Goal: Information Seeking & Learning: Learn about a topic

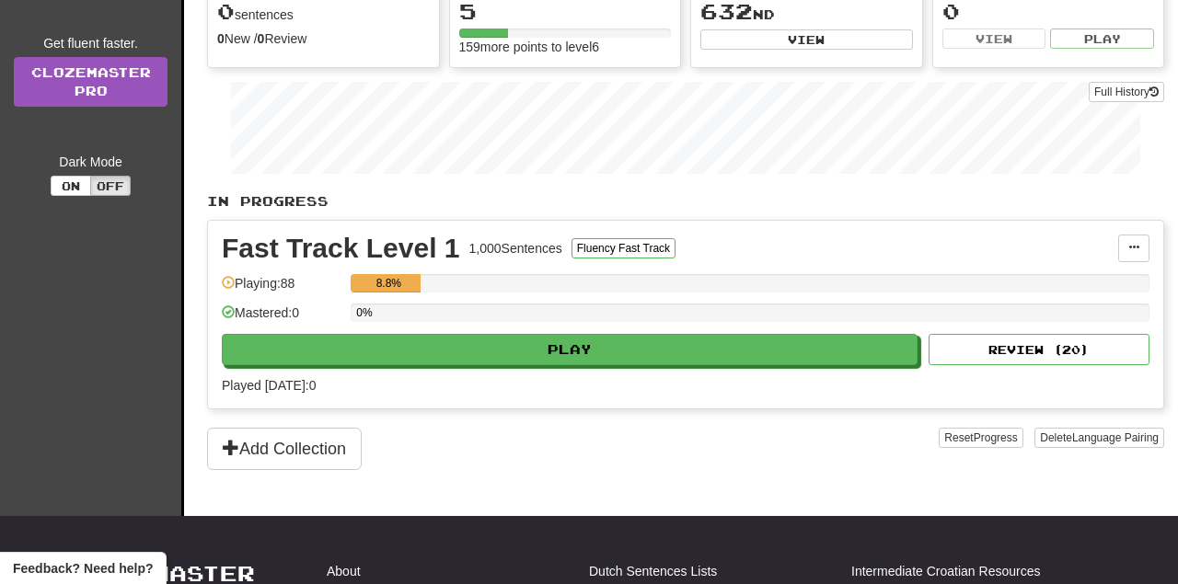
scroll to position [243, 0]
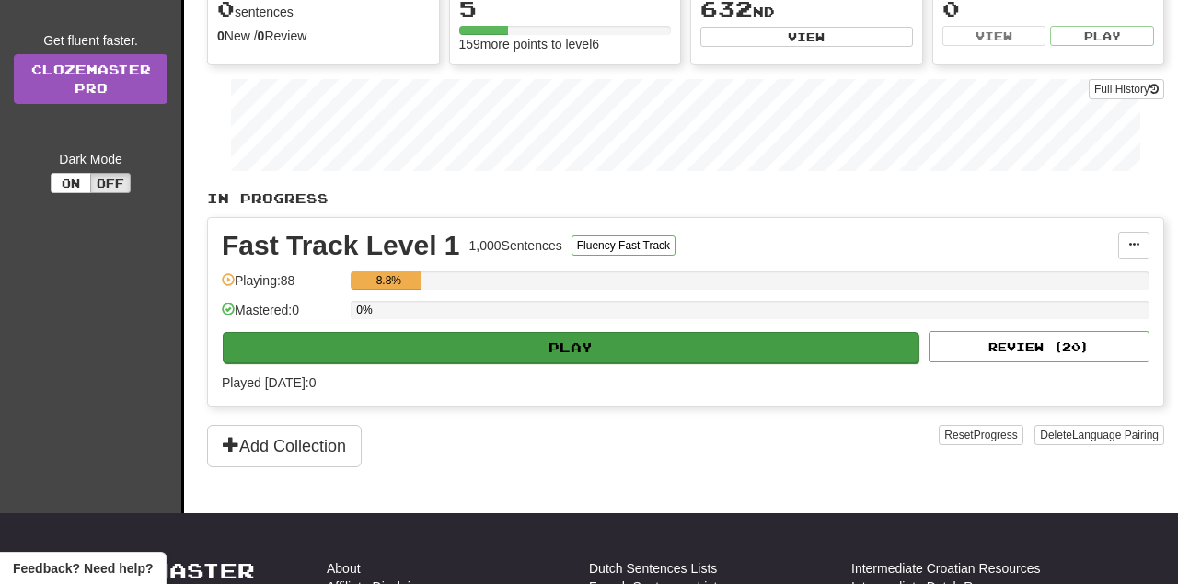
click at [588, 362] on button "Play" at bounding box center [571, 347] width 696 height 31
select select "**"
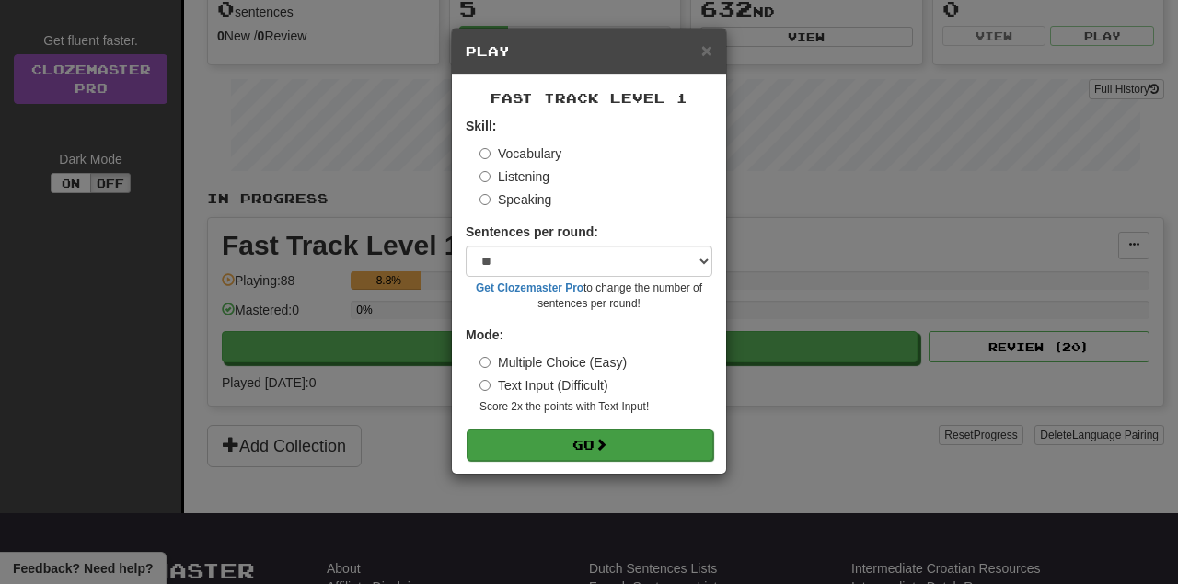
click at [587, 448] on button "Go" at bounding box center [590, 445] width 247 height 31
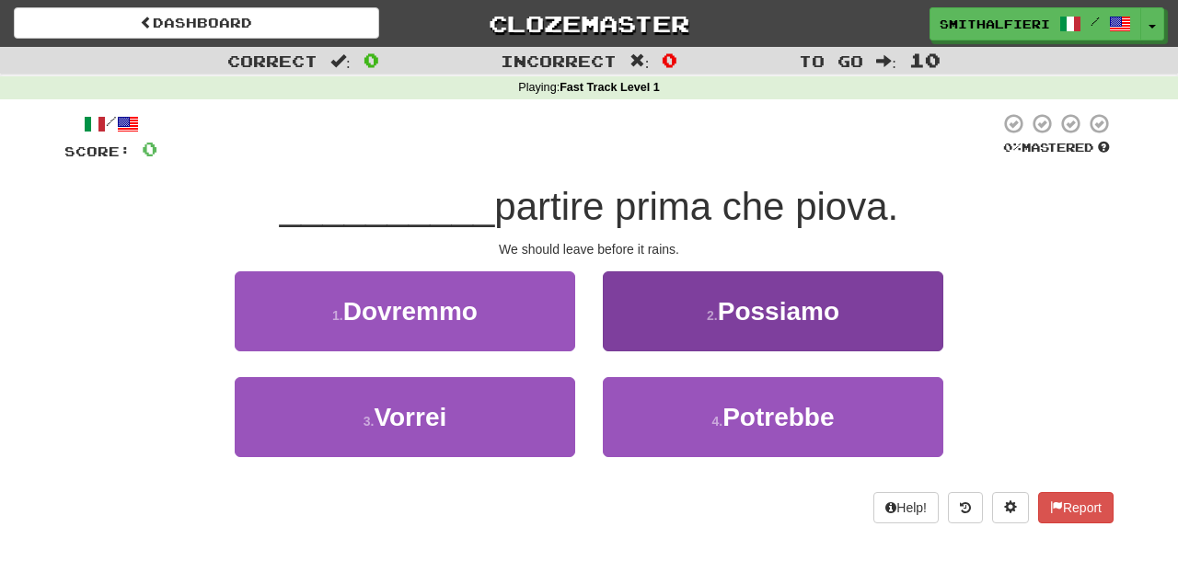
click at [783, 347] on button "2 . Possiamo" at bounding box center [773, 312] width 341 height 80
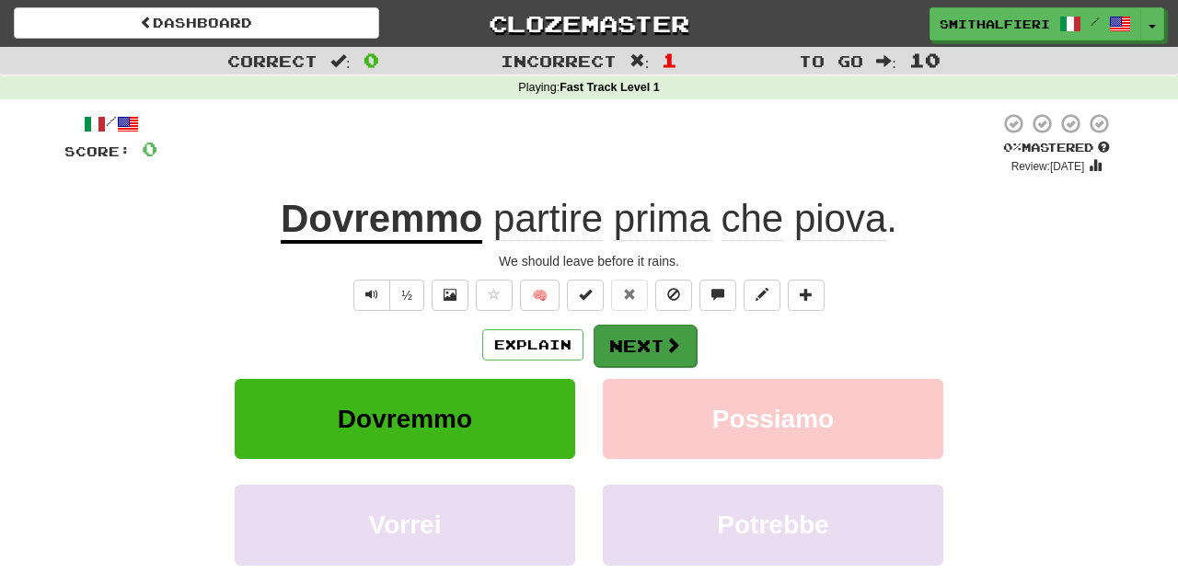
click at [656, 342] on button "Next" at bounding box center [645, 346] width 103 height 42
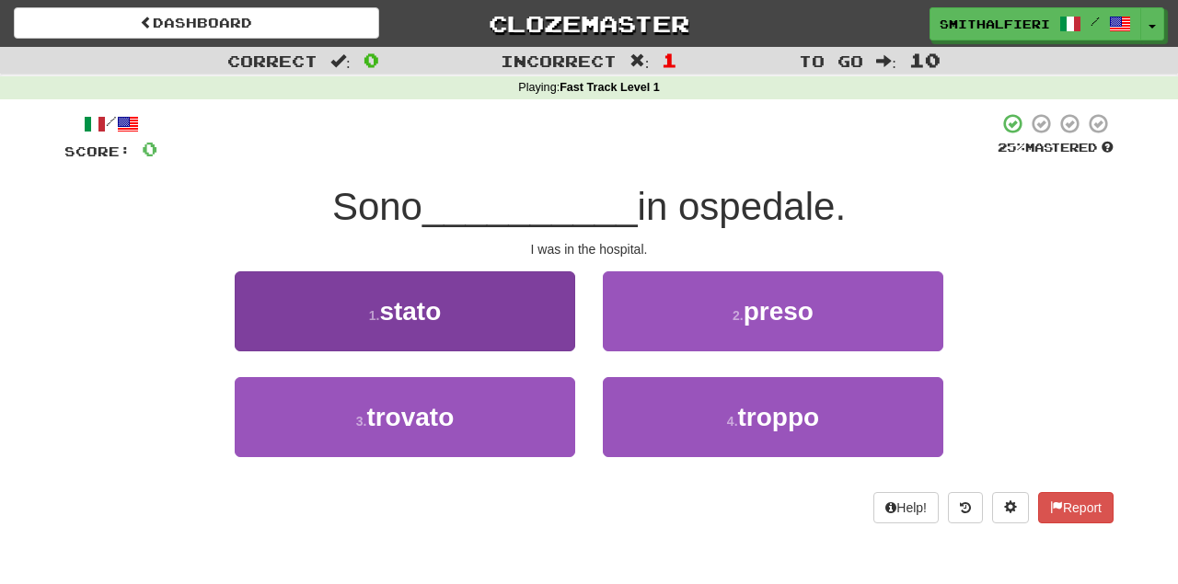
click at [409, 301] on span "stato" at bounding box center [410, 311] width 62 height 29
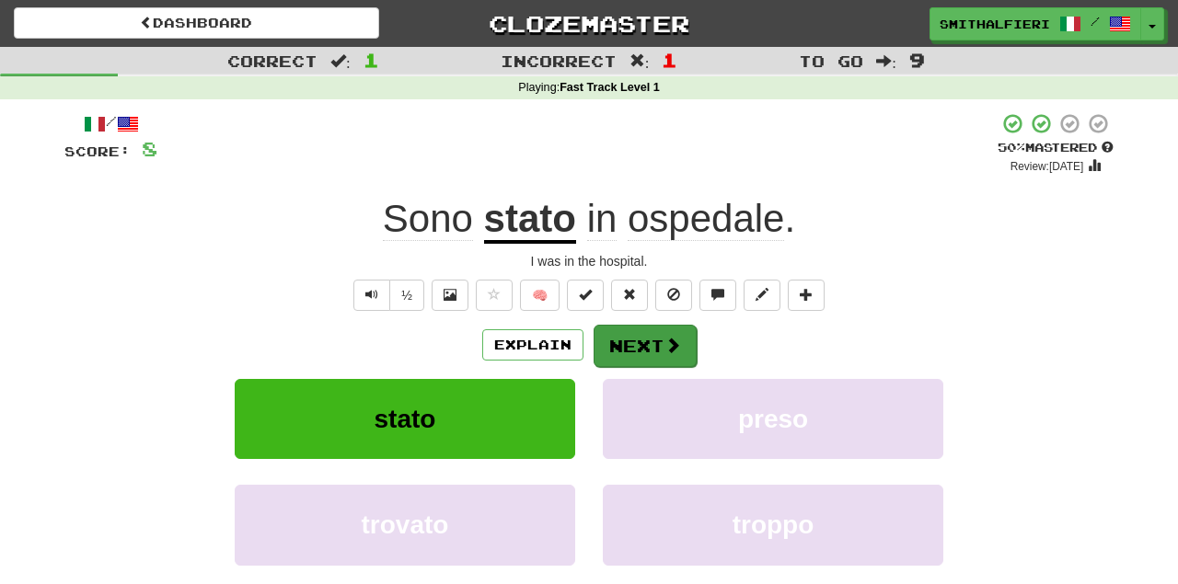
click at [651, 346] on button "Next" at bounding box center [645, 346] width 103 height 42
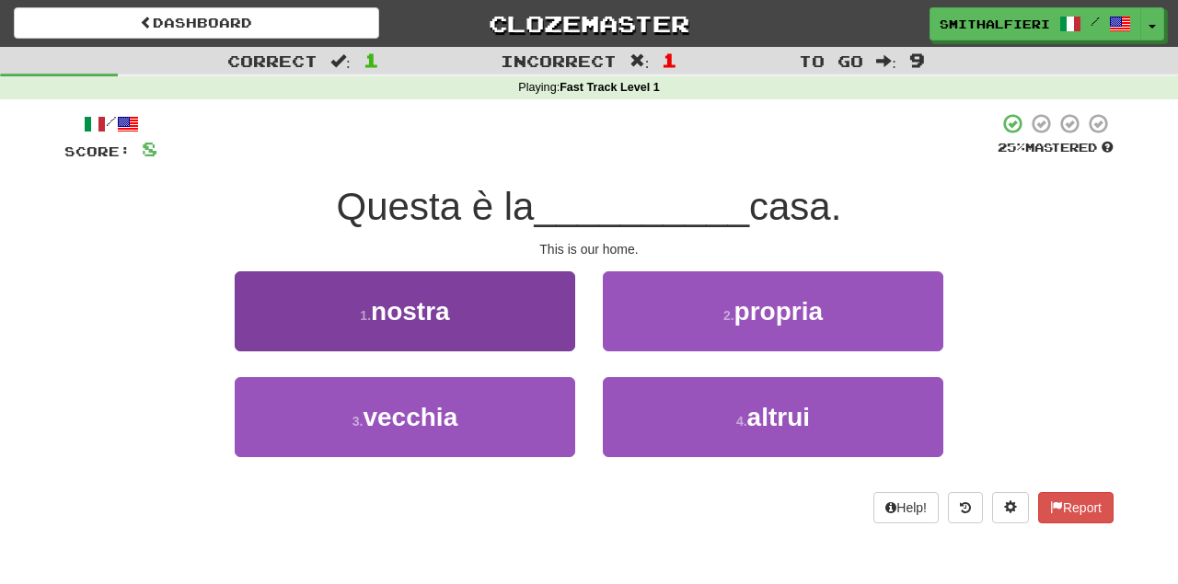
click at [329, 317] on button "1 . nostra" at bounding box center [405, 312] width 341 height 80
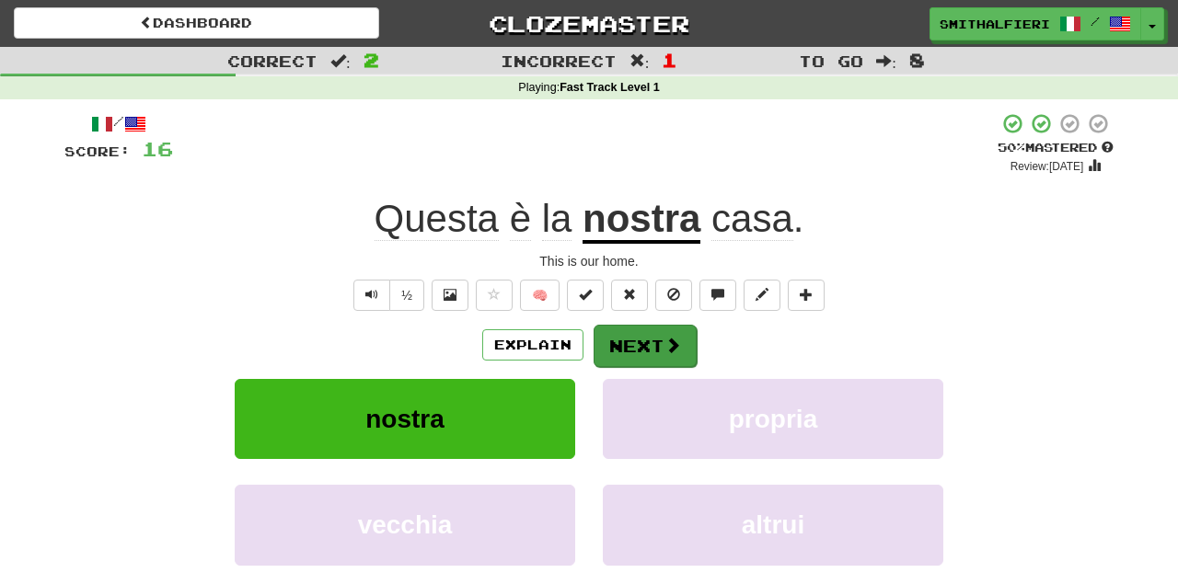
click at [654, 348] on button "Next" at bounding box center [645, 346] width 103 height 42
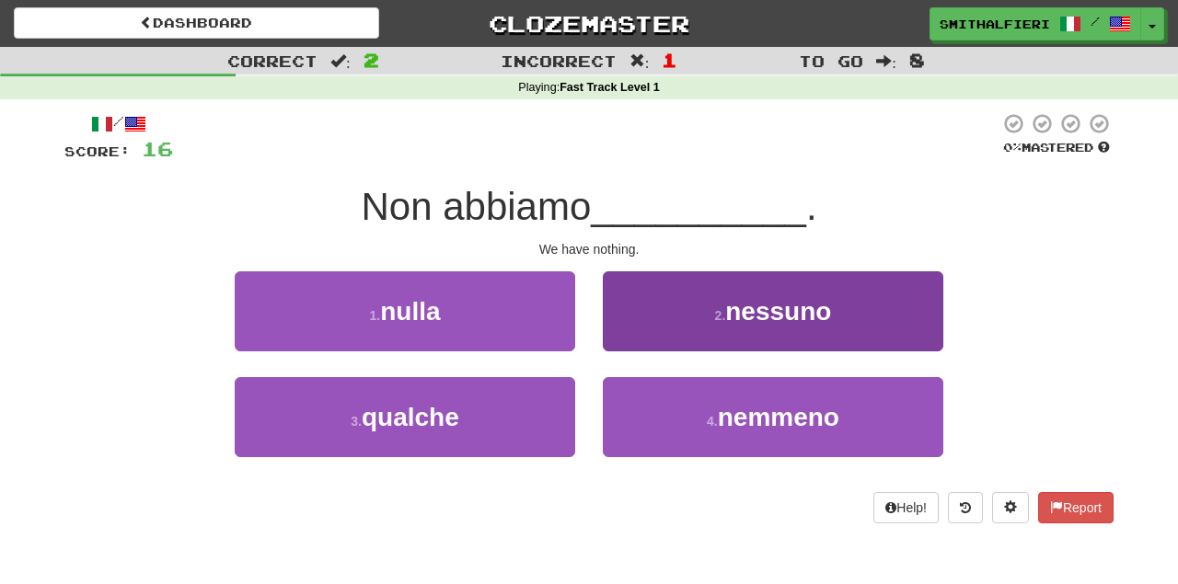
click at [757, 317] on span "nessuno" at bounding box center [778, 311] width 106 height 29
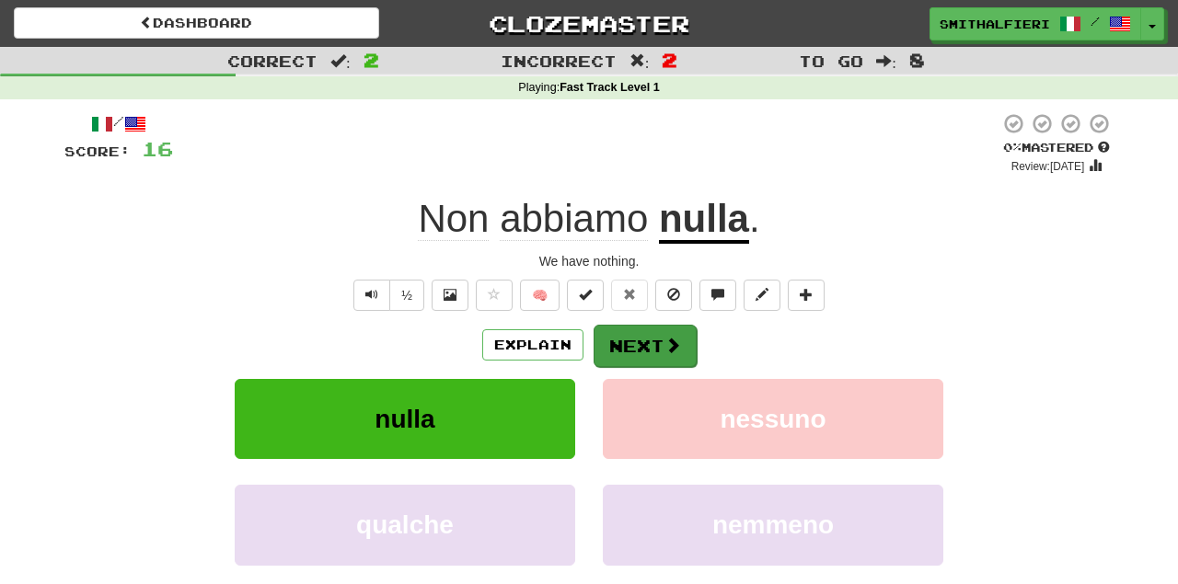
click at [652, 340] on button "Next" at bounding box center [645, 346] width 103 height 42
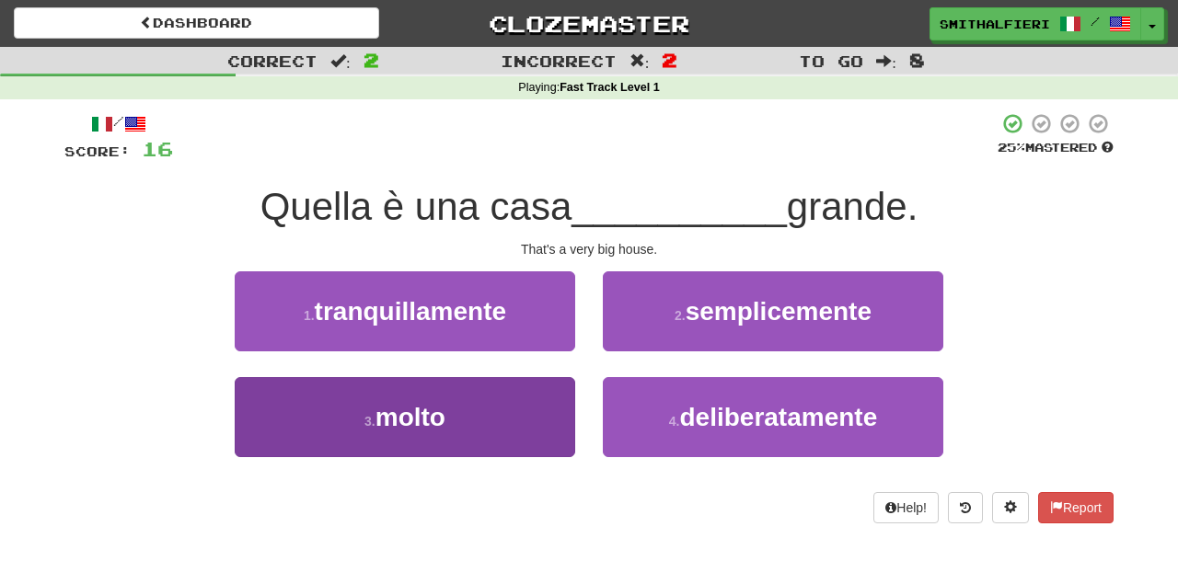
click at [454, 389] on button "3 . molto" at bounding box center [405, 417] width 341 height 80
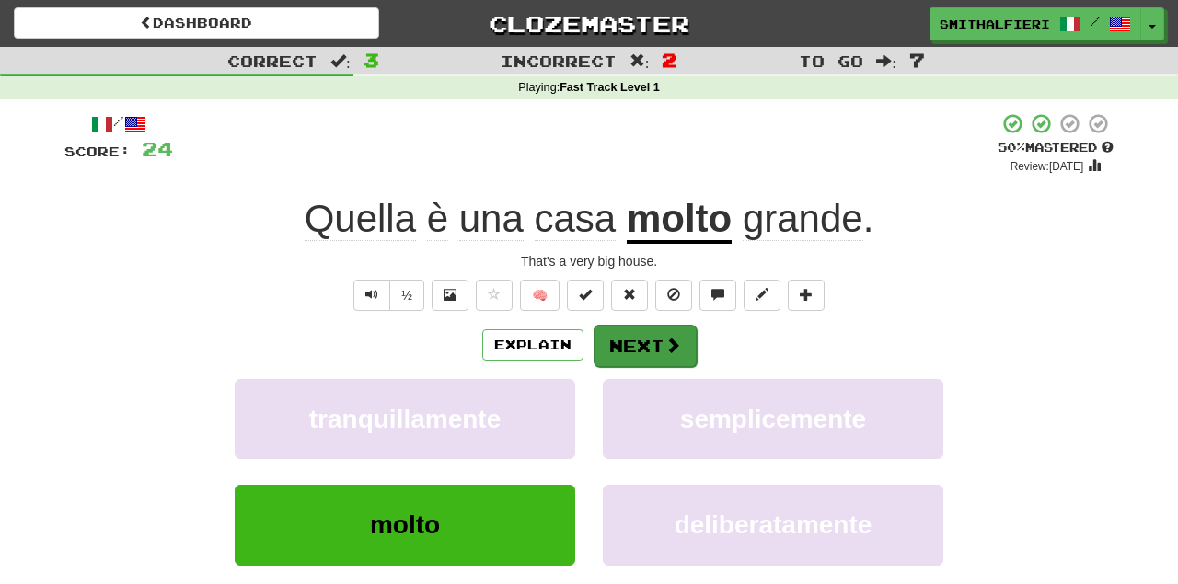
click at [638, 331] on button "Next" at bounding box center [645, 346] width 103 height 42
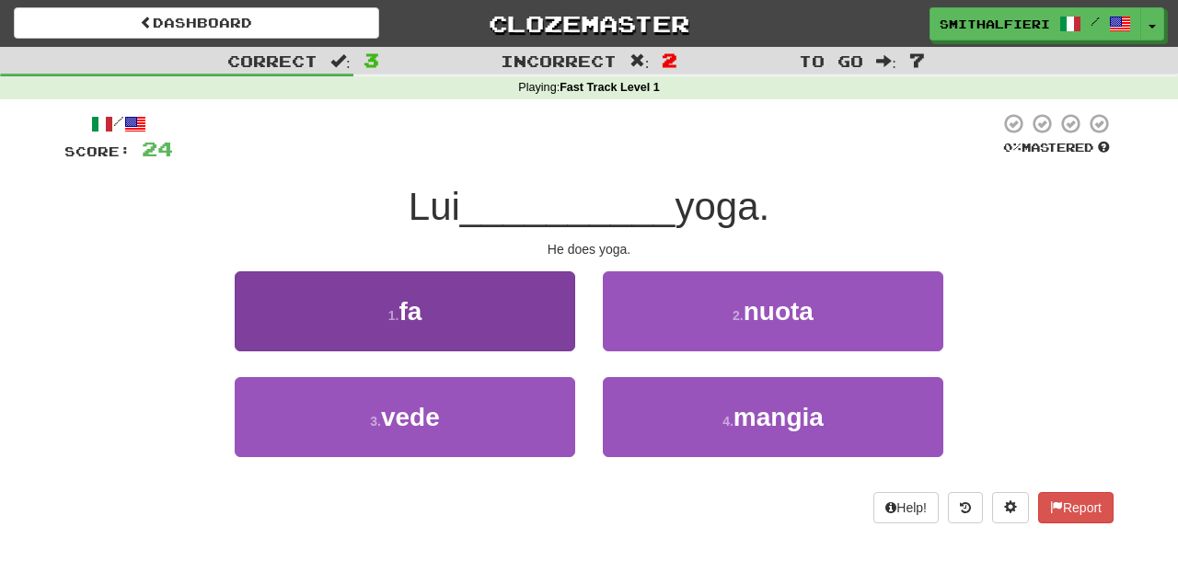
click at [402, 326] on button "1 . fa" at bounding box center [405, 312] width 341 height 80
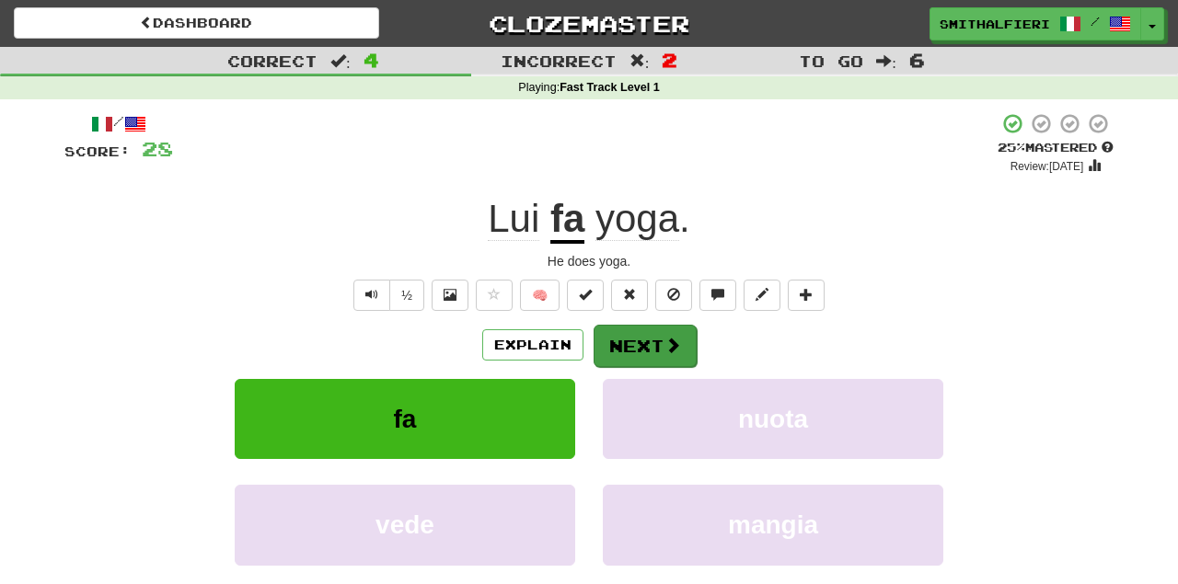
click at [651, 344] on button "Next" at bounding box center [645, 346] width 103 height 42
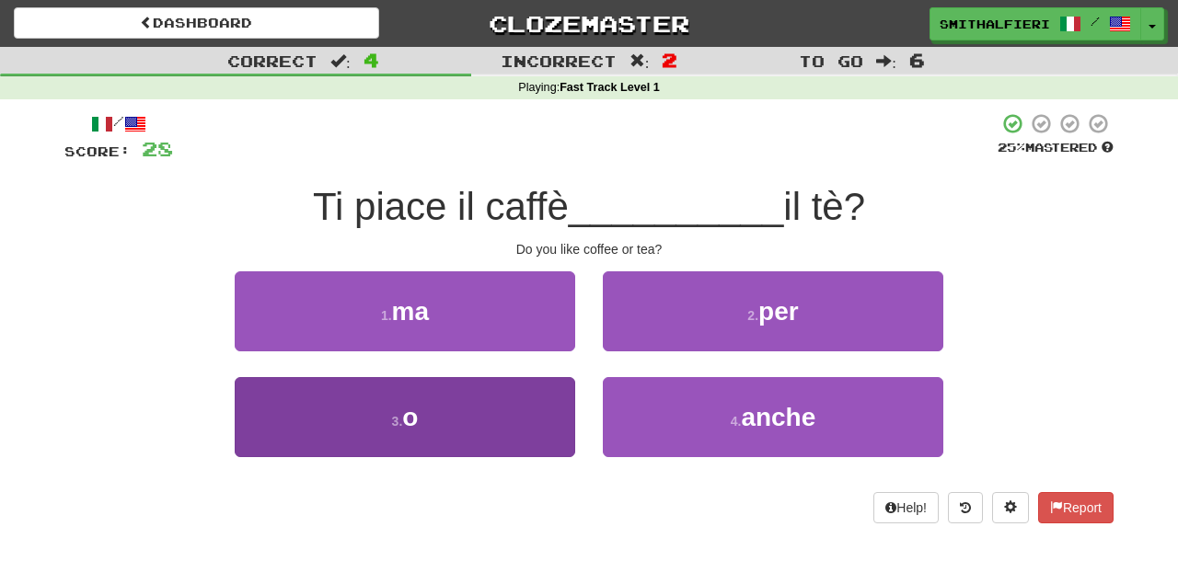
click at [374, 421] on button "3 . o" at bounding box center [405, 417] width 341 height 80
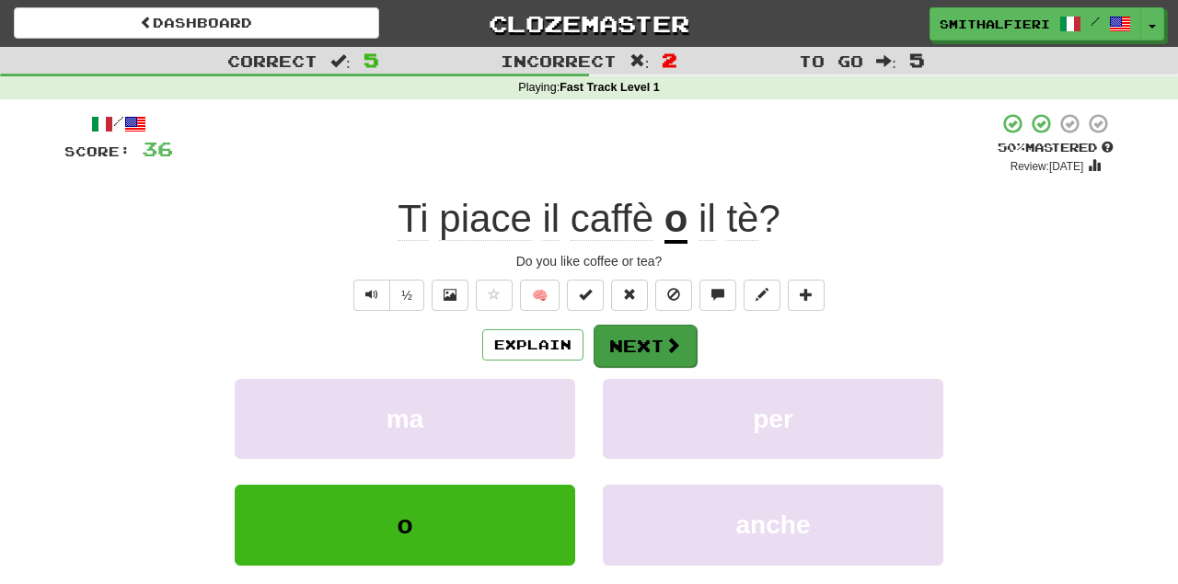
click at [640, 352] on button "Next" at bounding box center [645, 346] width 103 height 42
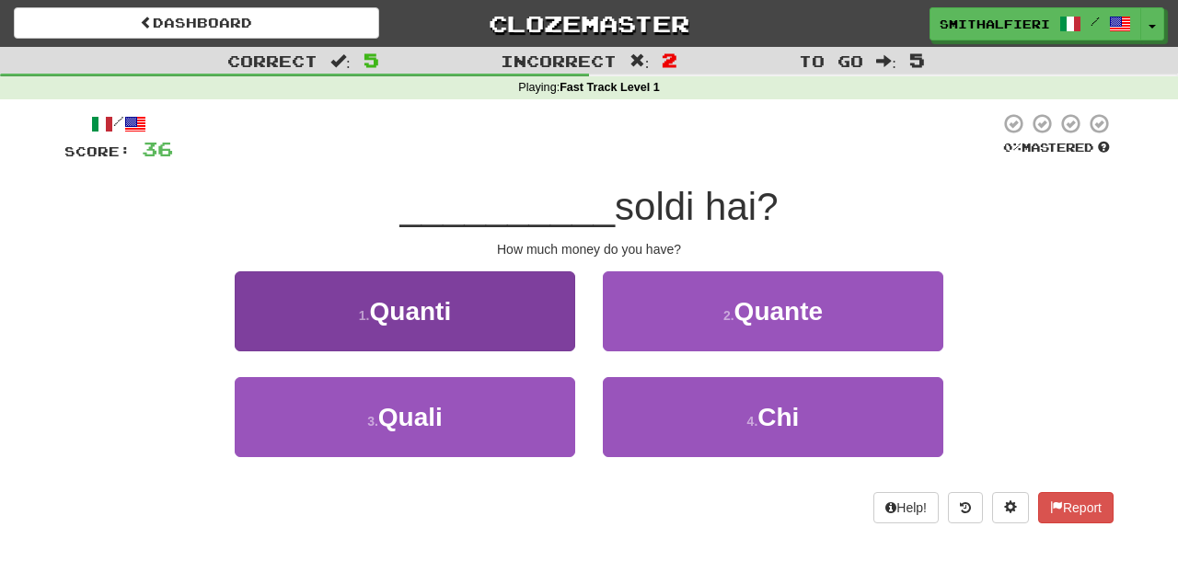
click at [383, 321] on span "Quanti" at bounding box center [411, 311] width 82 height 29
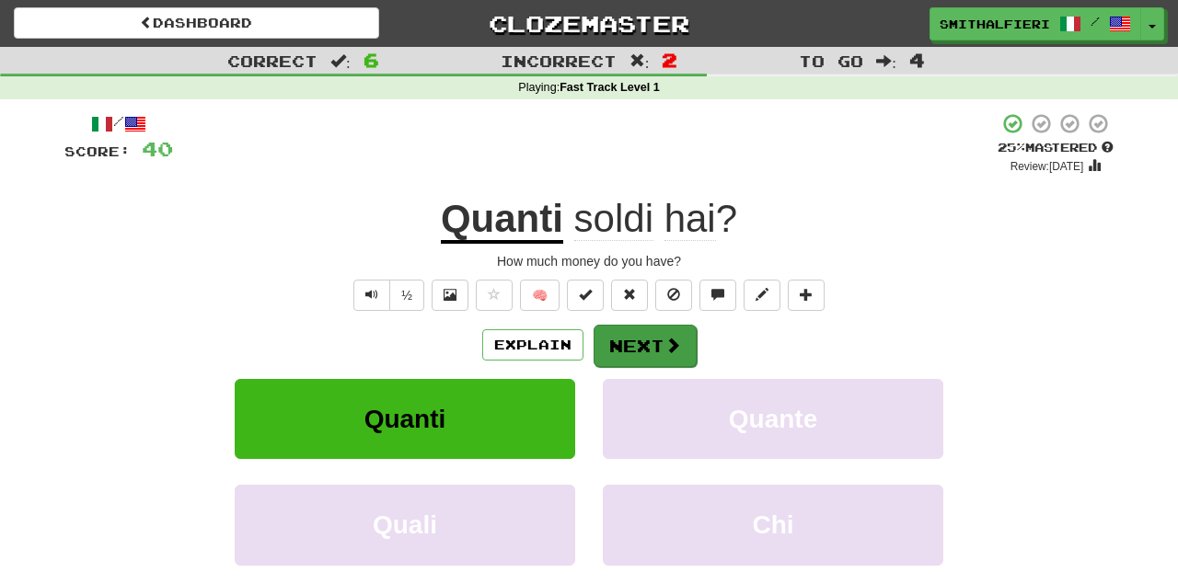
click at [647, 353] on button "Next" at bounding box center [645, 346] width 103 height 42
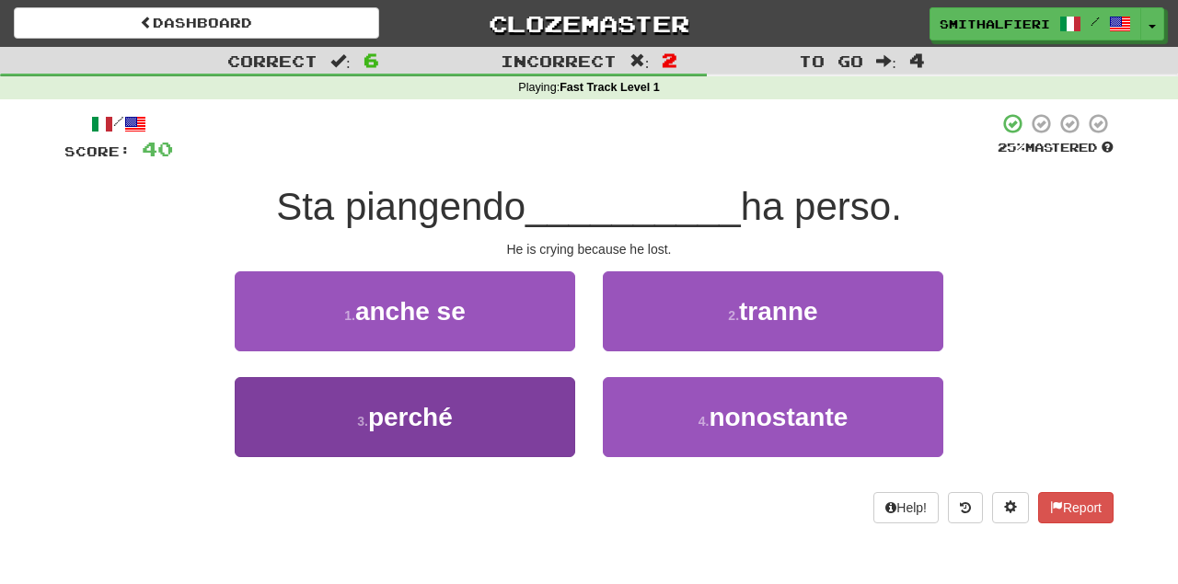
click at [391, 423] on span "perché" at bounding box center [410, 417] width 85 height 29
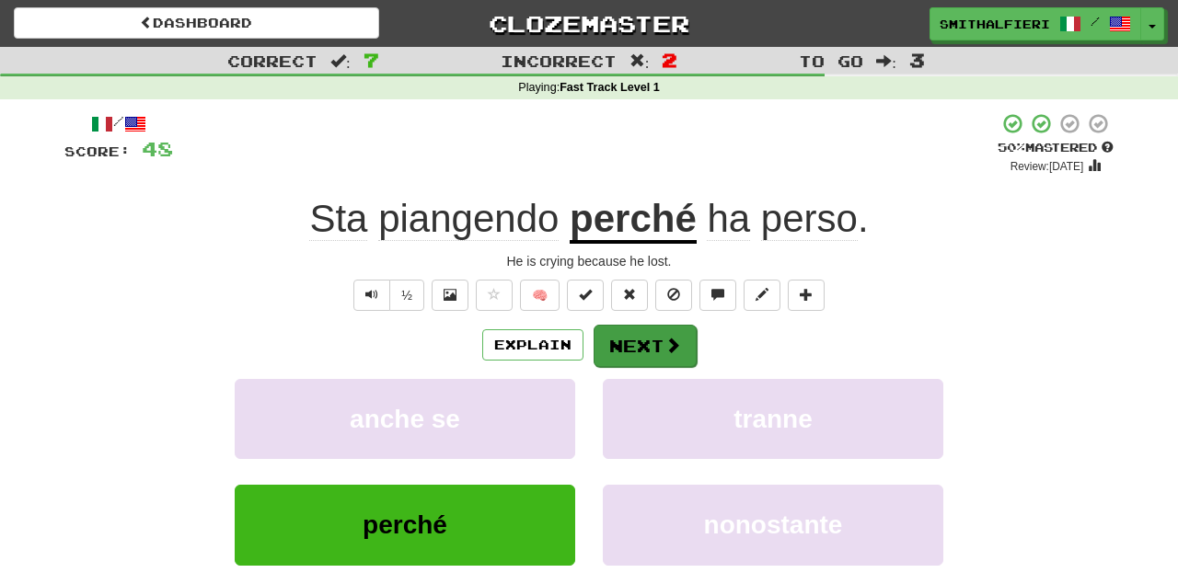
click at [653, 345] on button "Next" at bounding box center [645, 346] width 103 height 42
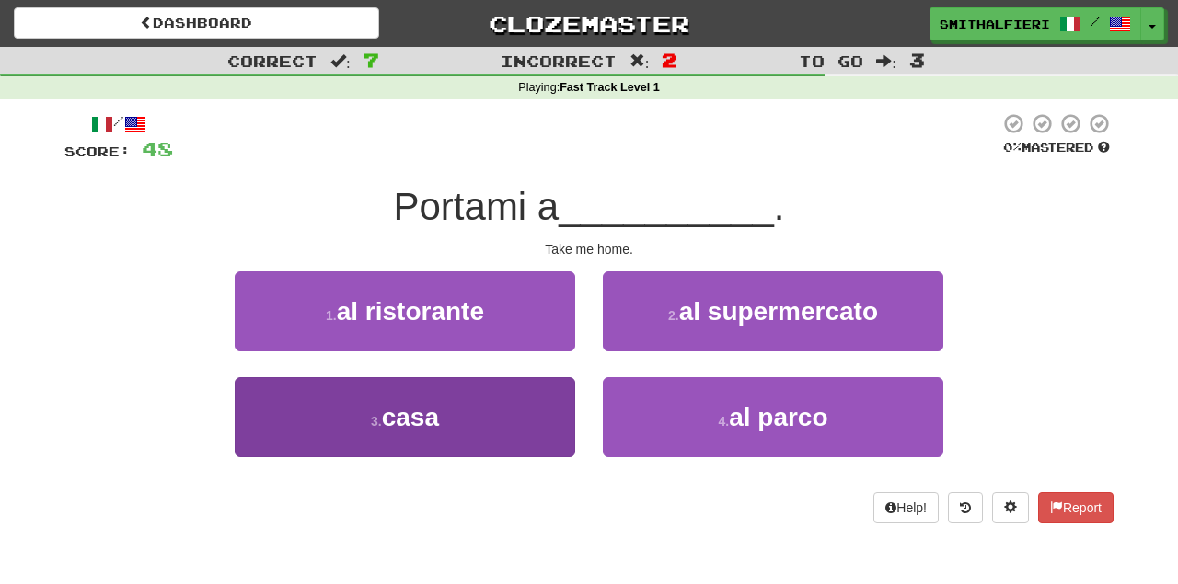
click at [403, 411] on span "casa" at bounding box center [410, 417] width 57 height 29
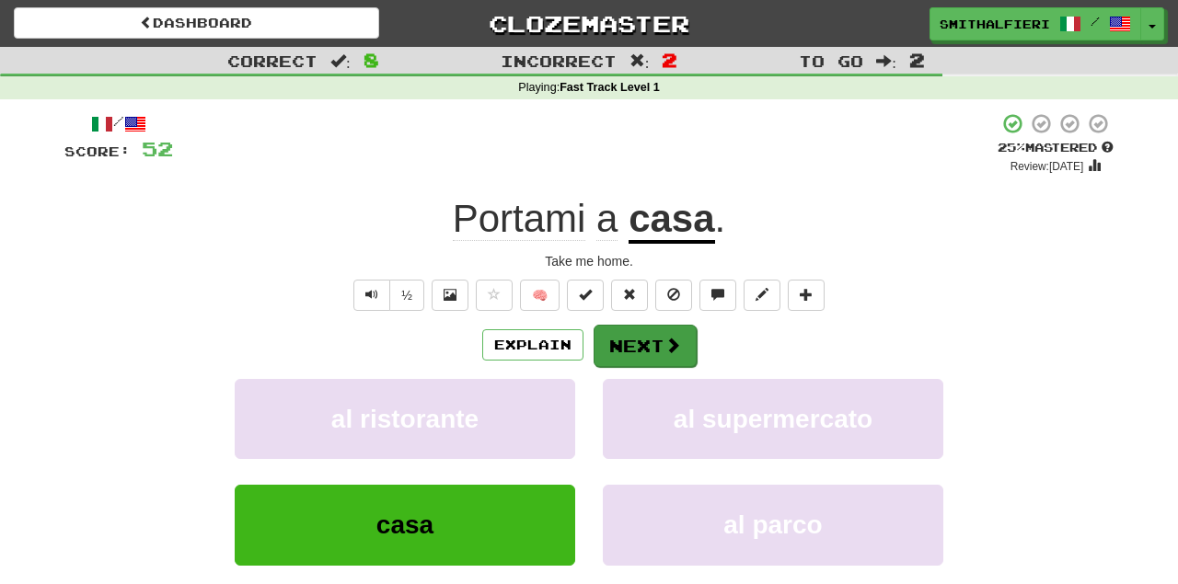
click at [640, 344] on button "Next" at bounding box center [645, 346] width 103 height 42
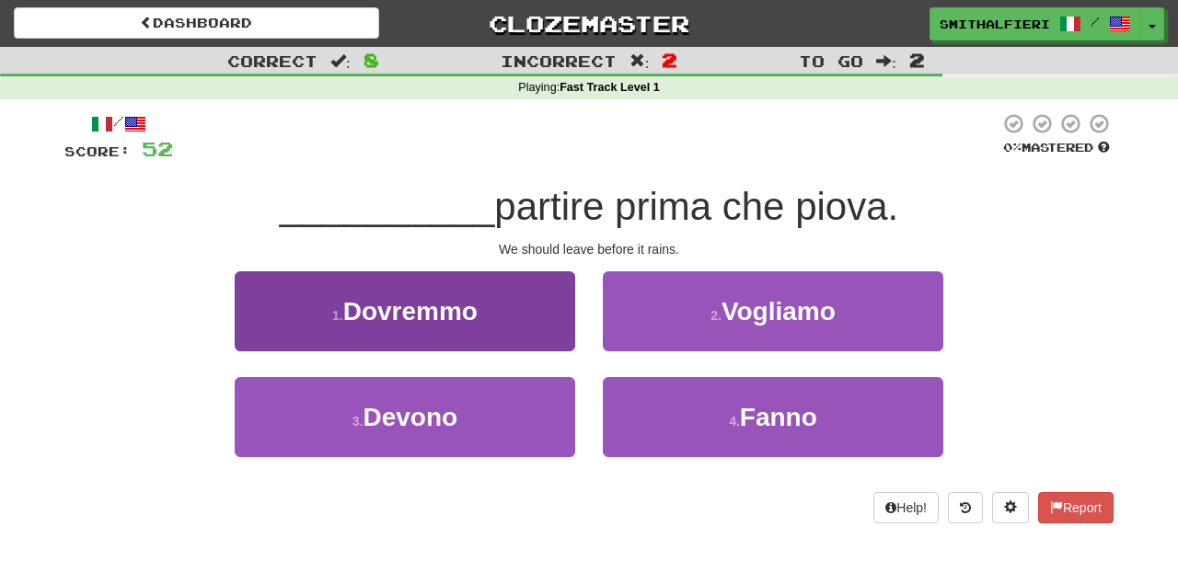
click at [418, 316] on span "Dovremmo" at bounding box center [410, 311] width 134 height 29
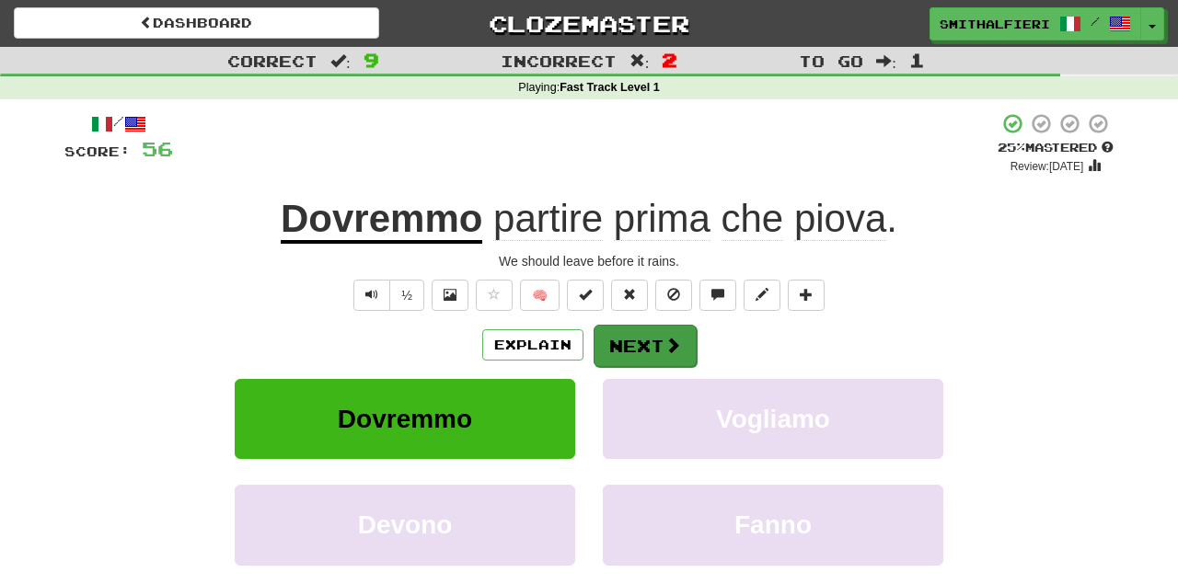
click at [654, 341] on button "Next" at bounding box center [645, 346] width 103 height 42
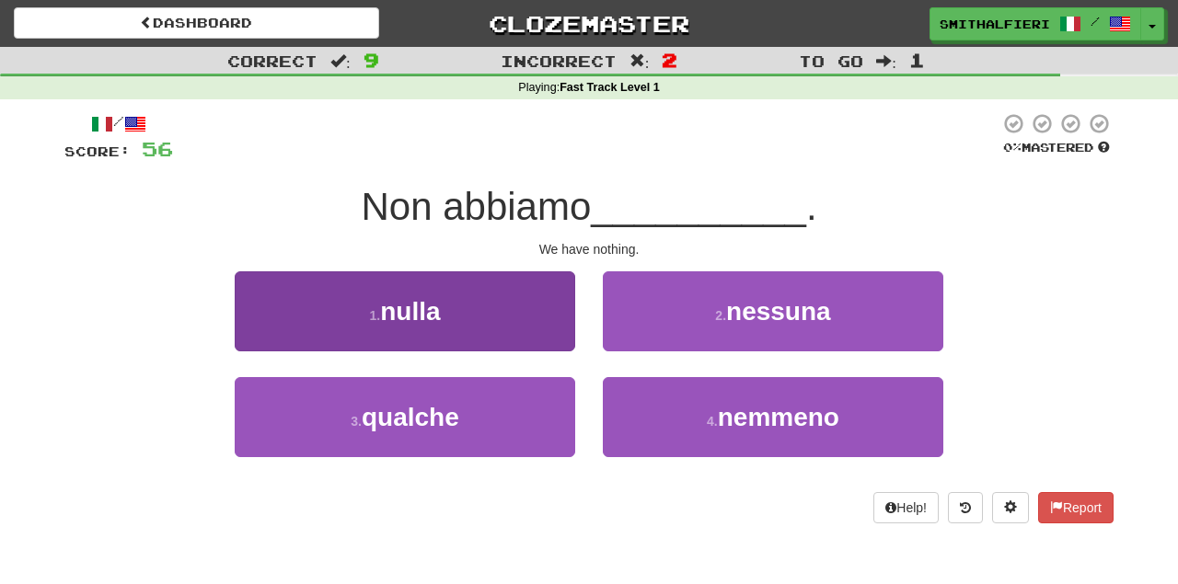
click at [453, 315] on button "1 . nulla" at bounding box center [405, 312] width 341 height 80
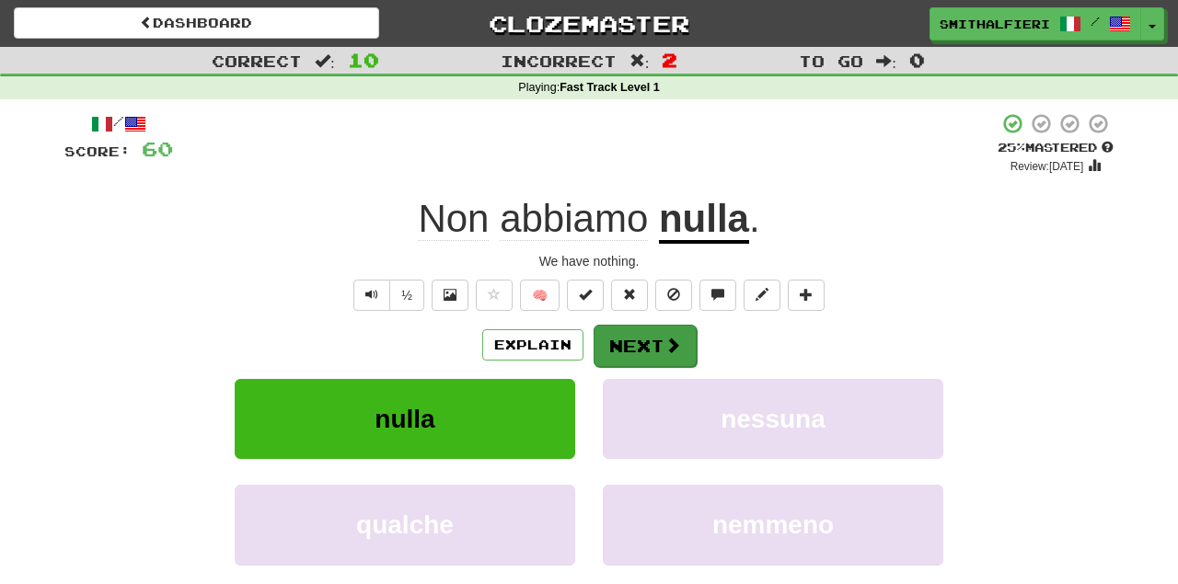
click at [643, 332] on button "Next" at bounding box center [645, 346] width 103 height 42
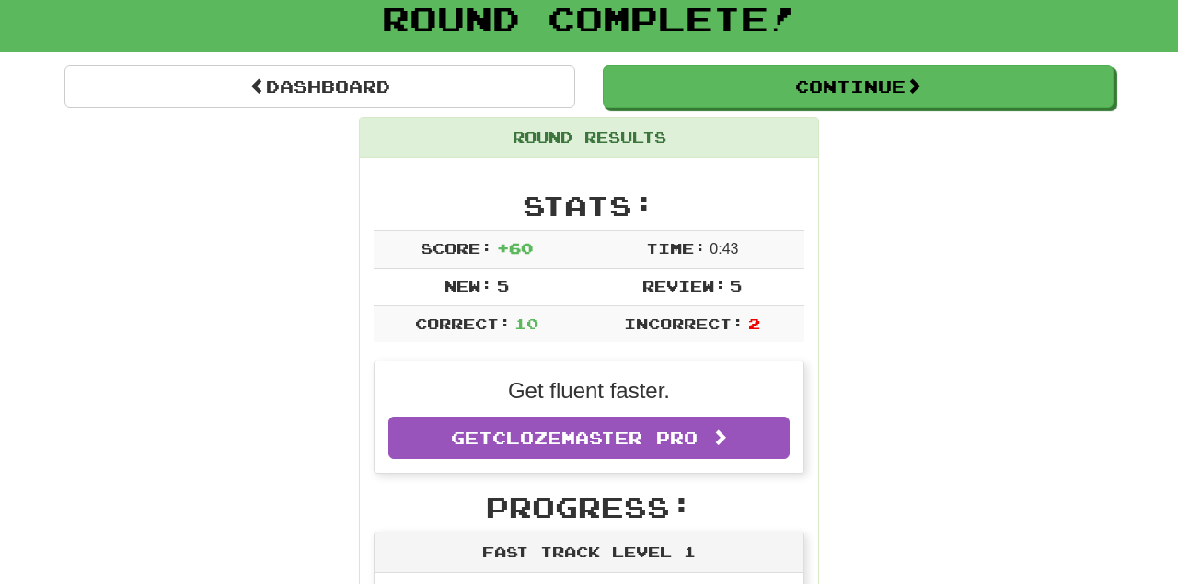
scroll to position [111, 0]
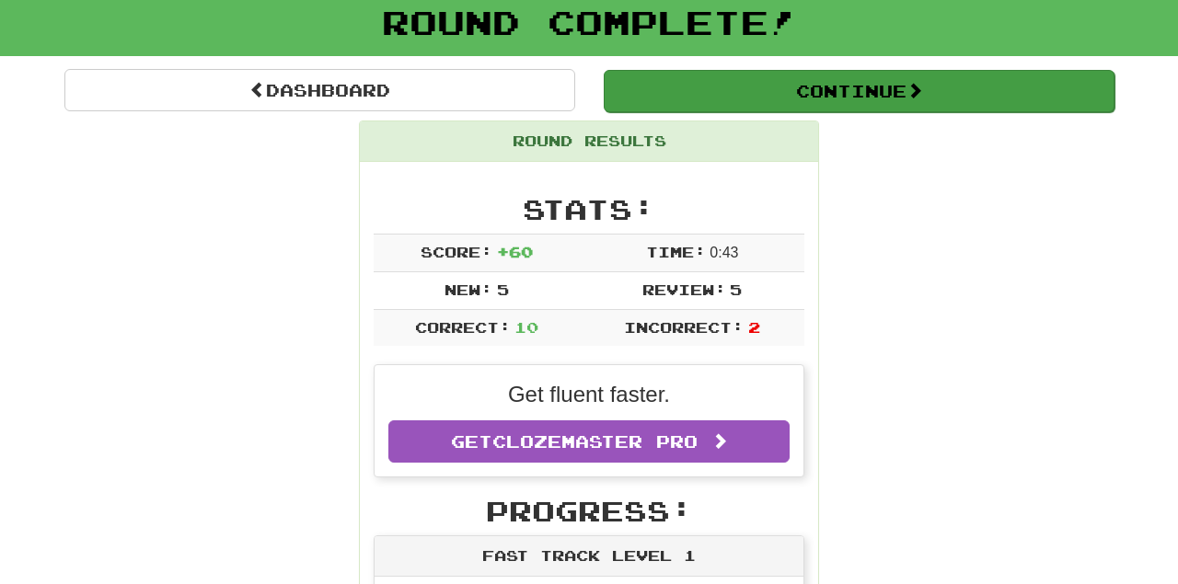
click at [862, 84] on button "Continue" at bounding box center [859, 91] width 511 height 42
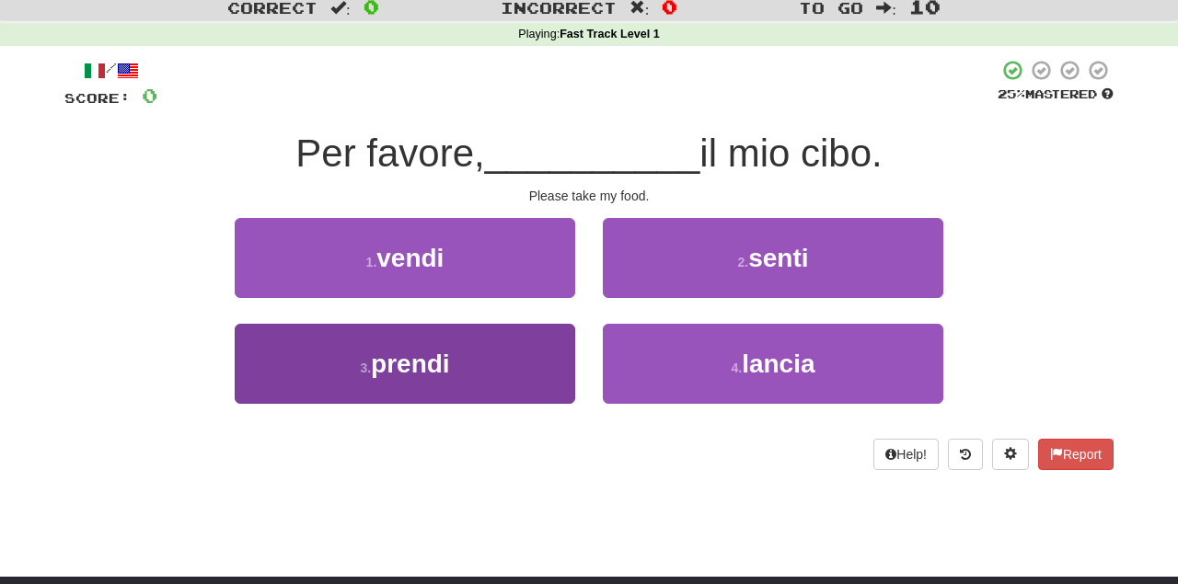
scroll to position [44, 0]
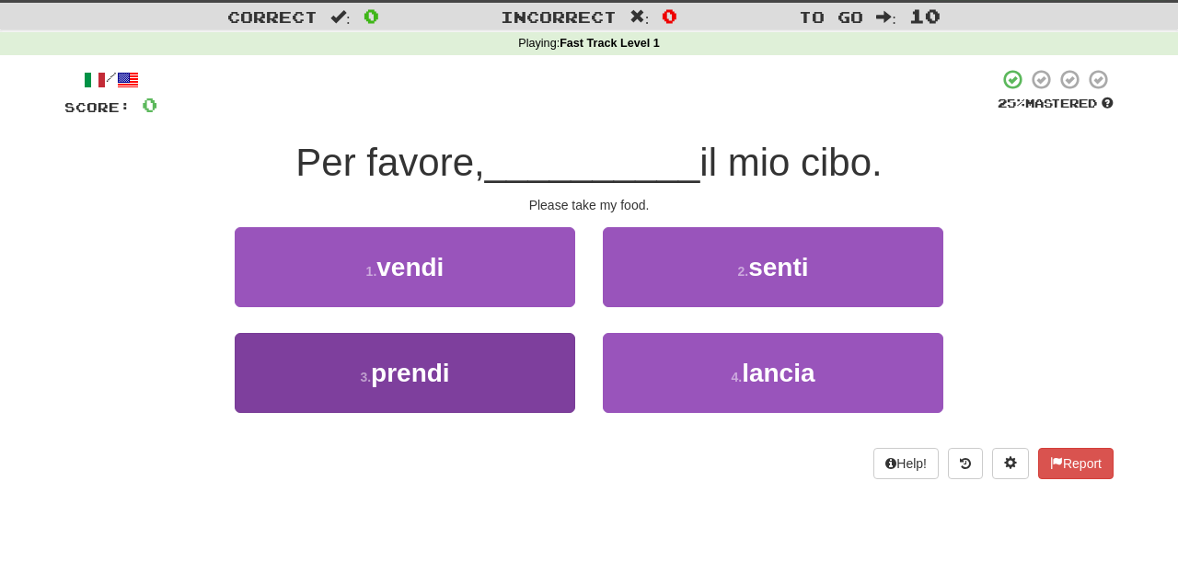
click at [372, 398] on button "3 . prendi" at bounding box center [405, 373] width 341 height 80
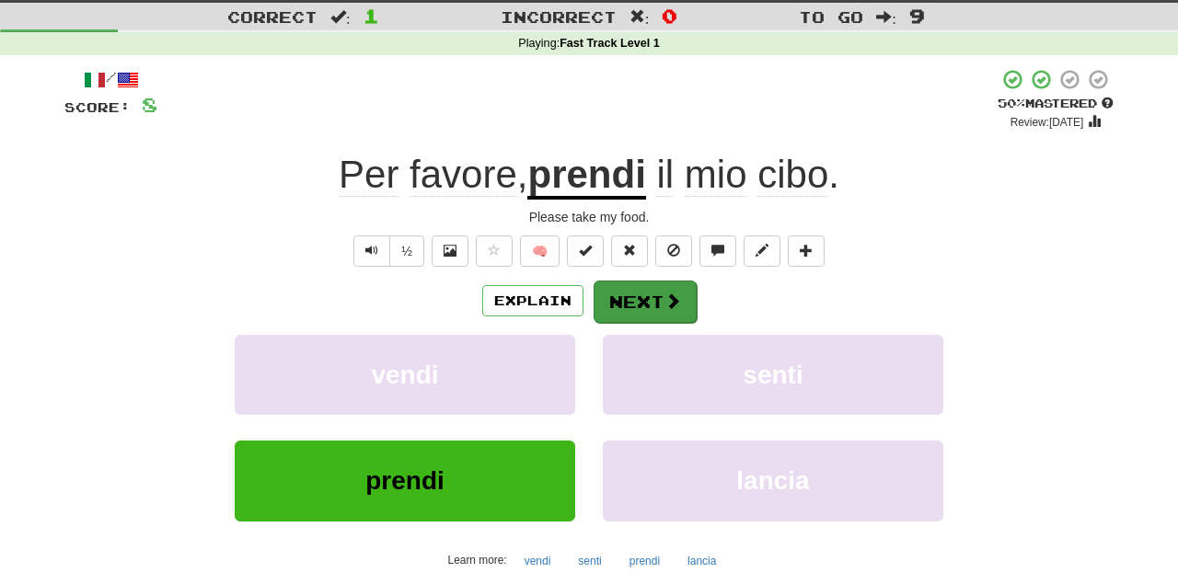
click at [653, 298] on button "Next" at bounding box center [645, 302] width 103 height 42
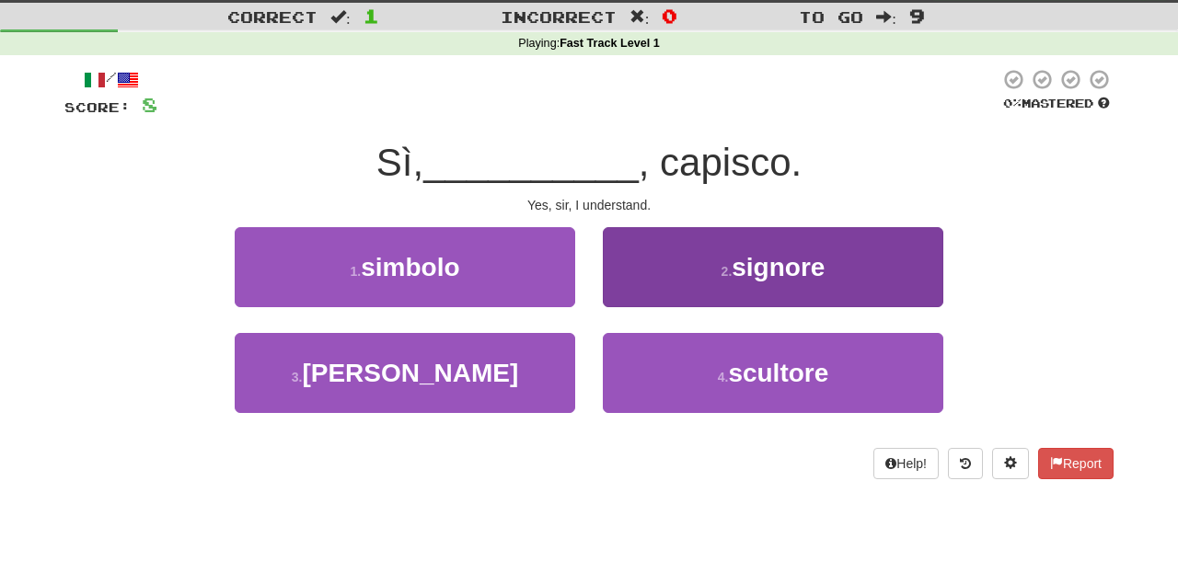
click at [770, 270] on span "signore" at bounding box center [778, 267] width 93 height 29
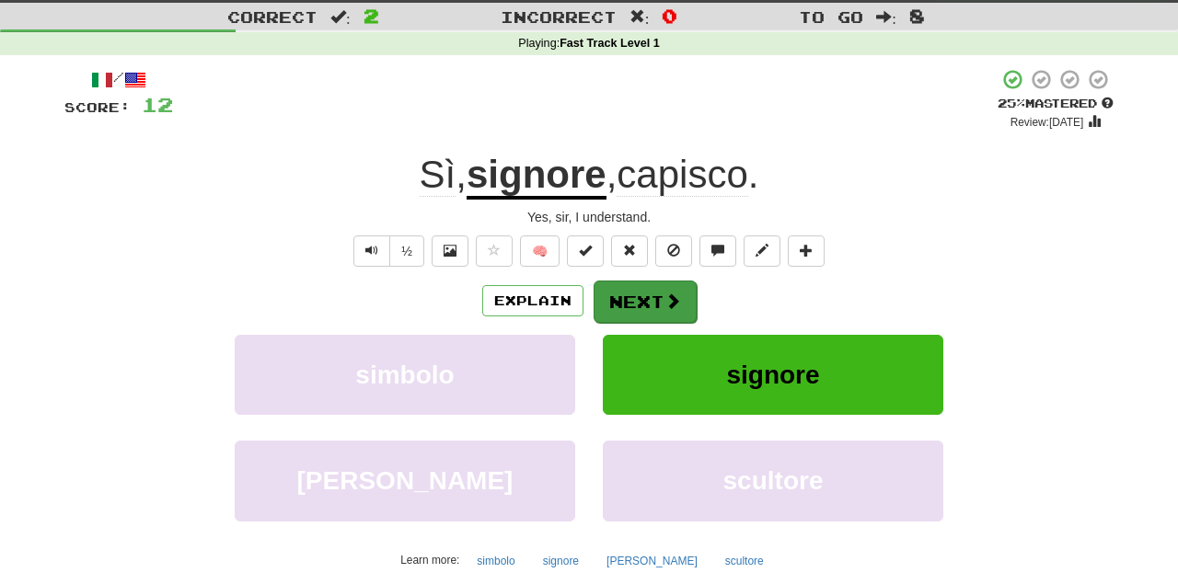
click at [647, 301] on button "Next" at bounding box center [645, 302] width 103 height 42
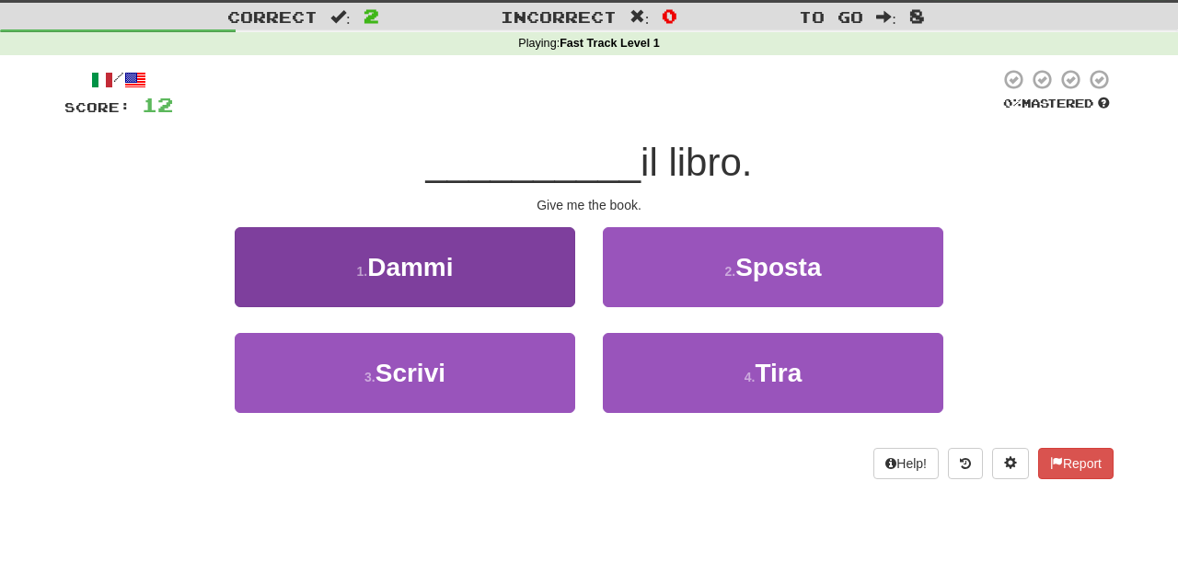
click at [480, 269] on button "1 . Dammi" at bounding box center [405, 267] width 341 height 80
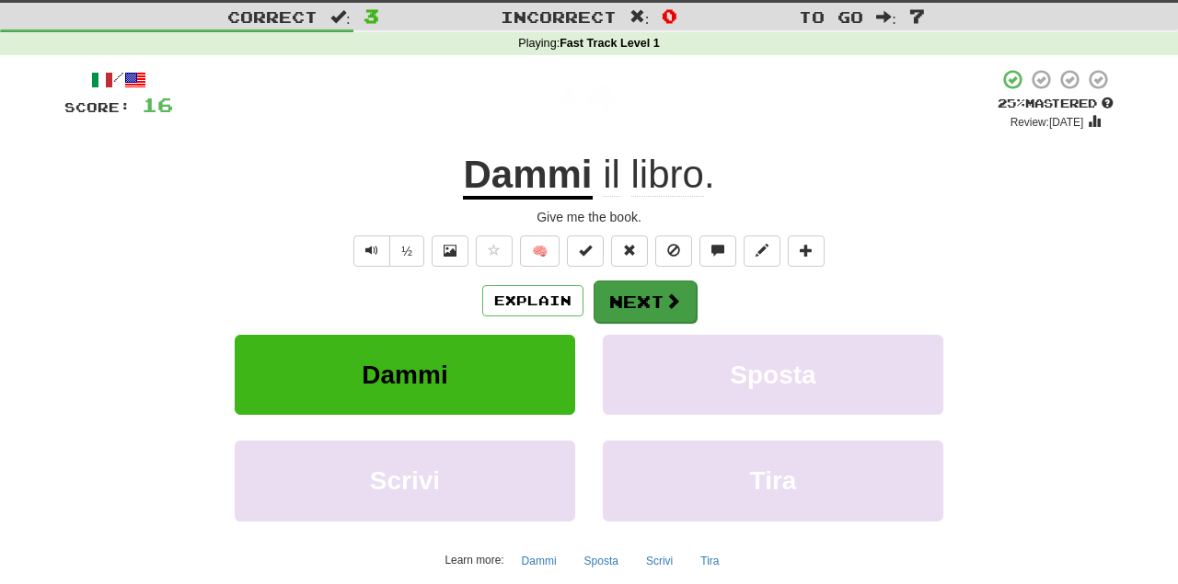
click at [659, 289] on button "Next" at bounding box center [645, 302] width 103 height 42
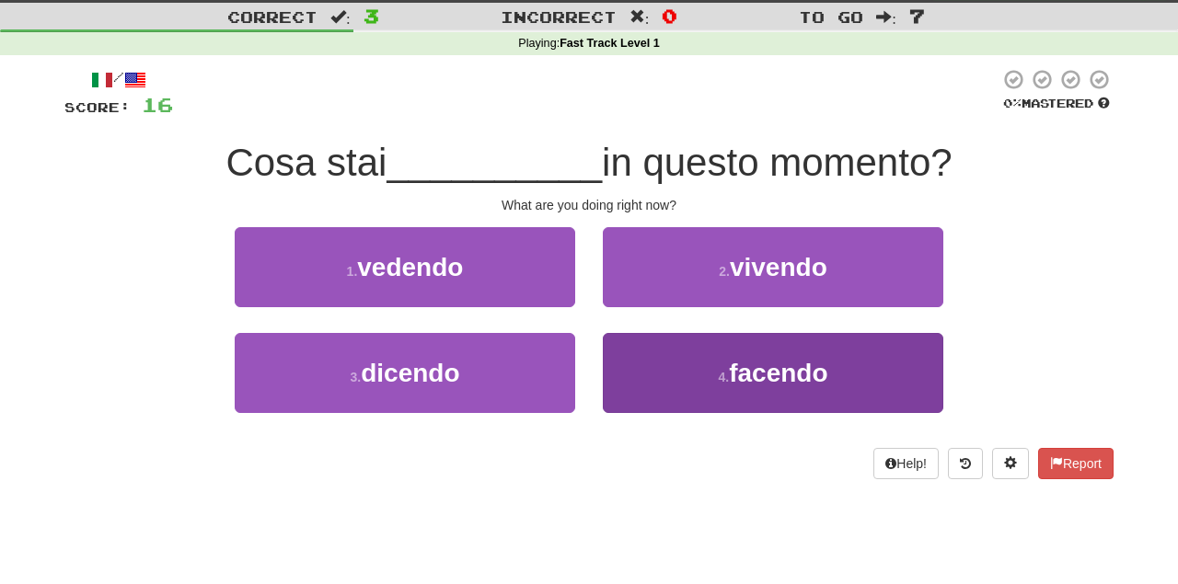
click at [780, 361] on span "facendo" at bounding box center [778, 373] width 98 height 29
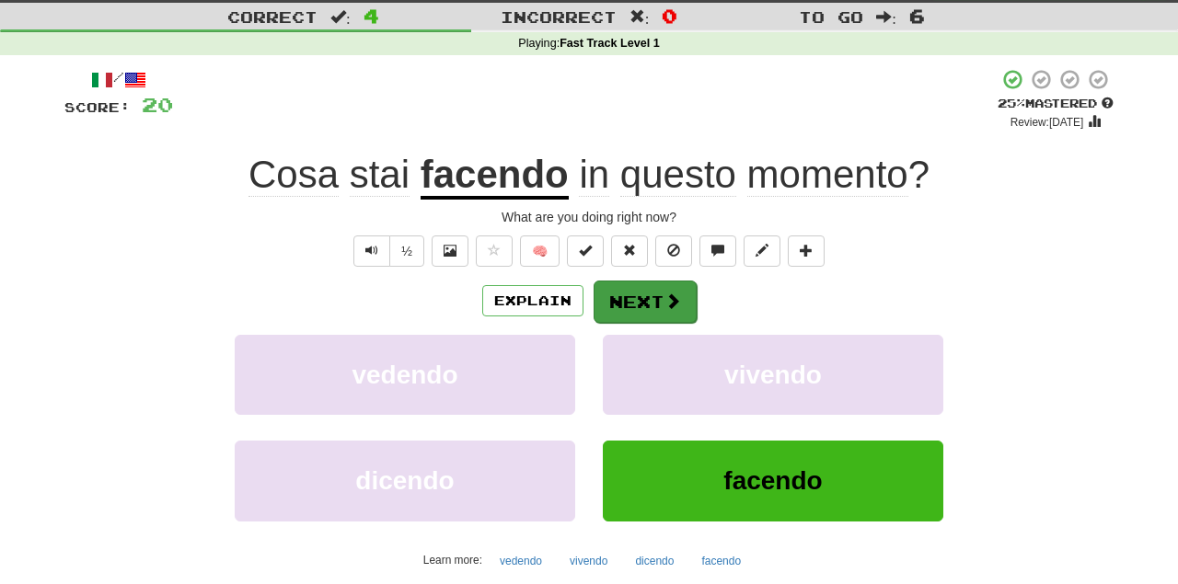
click at [681, 295] on button "Next" at bounding box center [645, 302] width 103 height 42
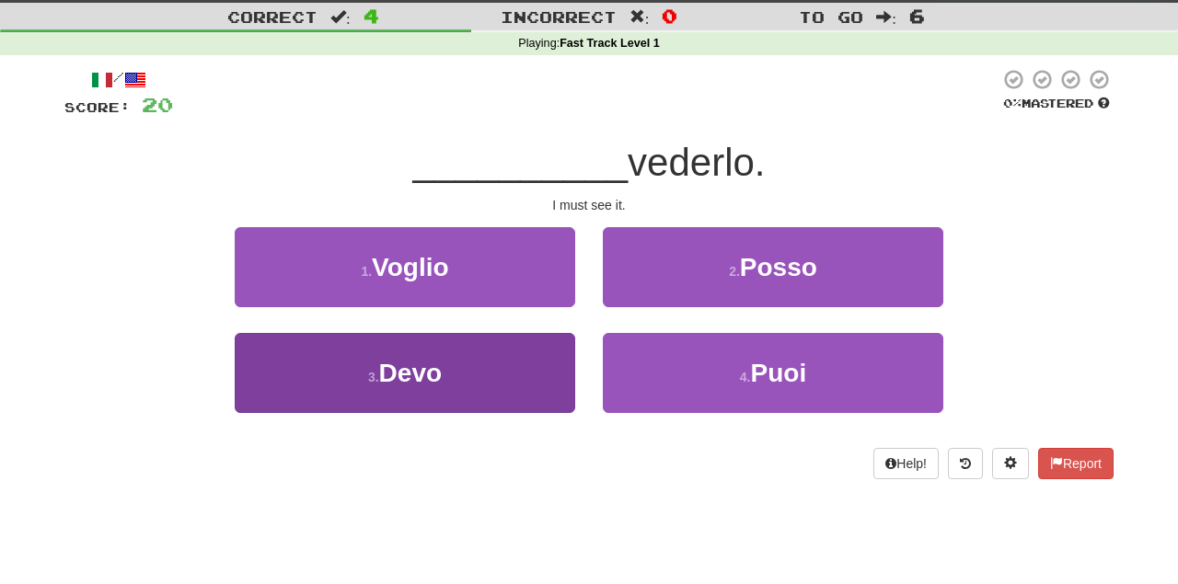
click at [329, 405] on button "3 . Devo" at bounding box center [405, 373] width 341 height 80
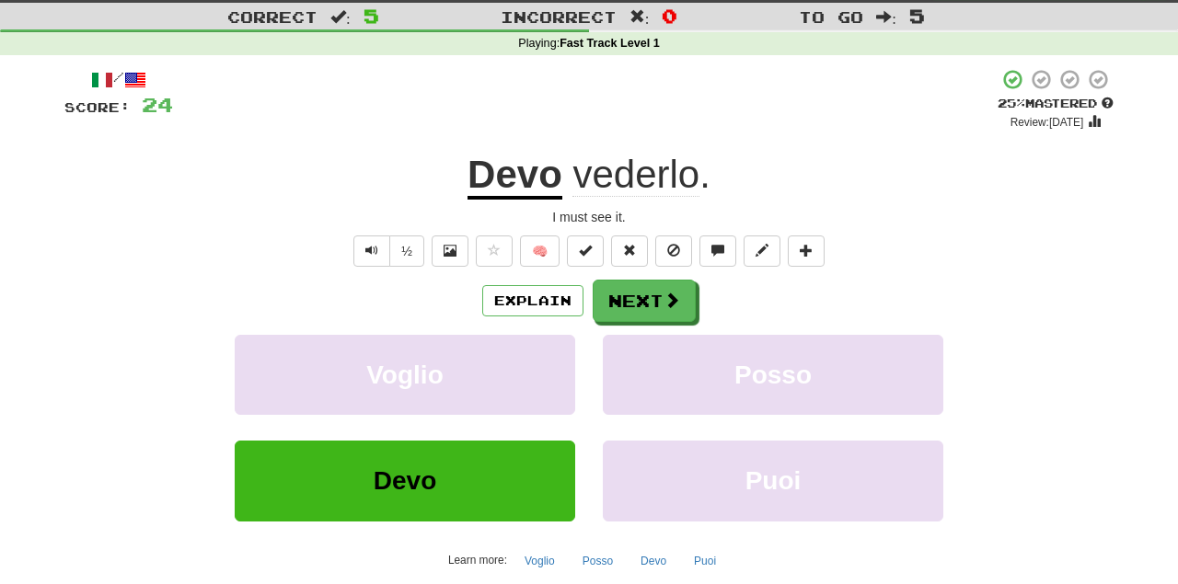
click at [635, 277] on div "/ Score: 24 + 4 25 % Mastered Review: 2025-10-16 Devo vederlo . I must see it. …" at bounding box center [588, 341] width 1049 height 547
click at [654, 302] on button "Next" at bounding box center [645, 302] width 103 height 42
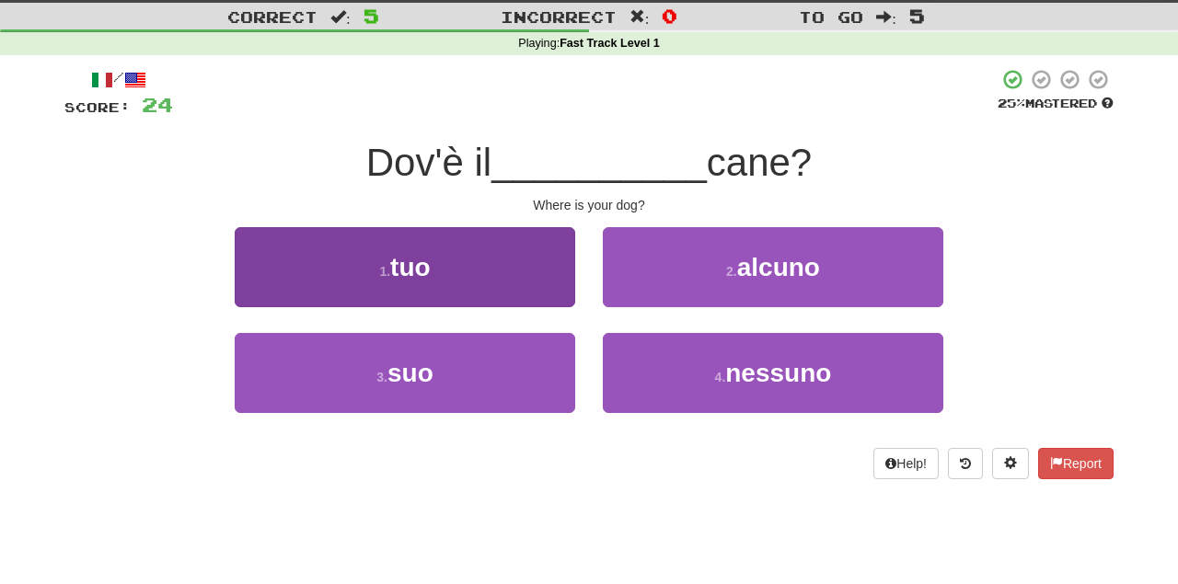
click at [404, 260] on span "tuo" at bounding box center [410, 267] width 40 height 29
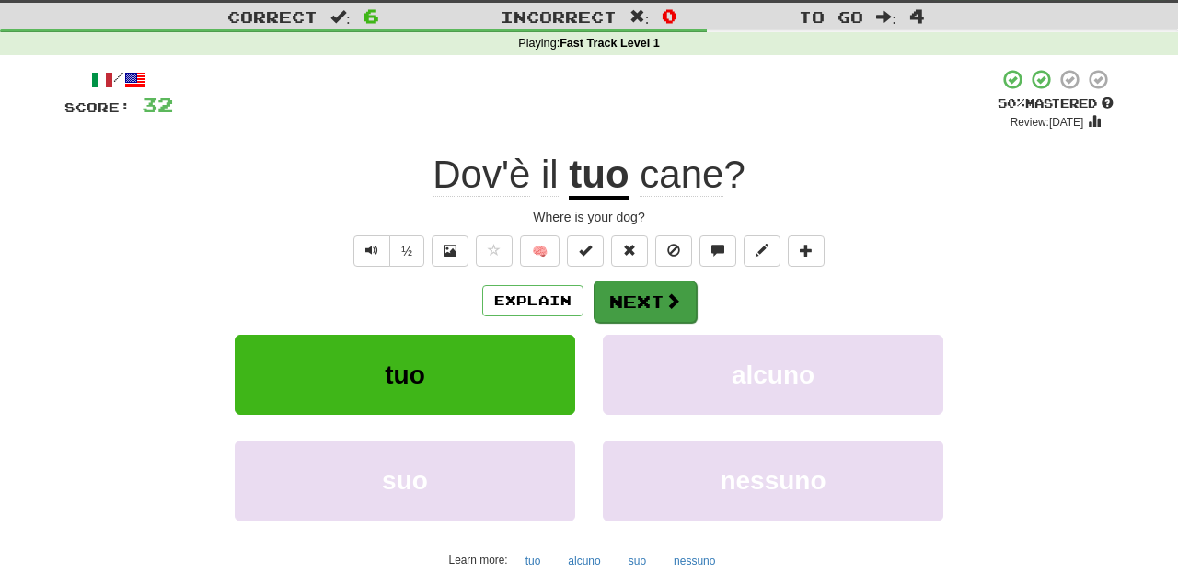
click at [645, 293] on button "Next" at bounding box center [645, 302] width 103 height 42
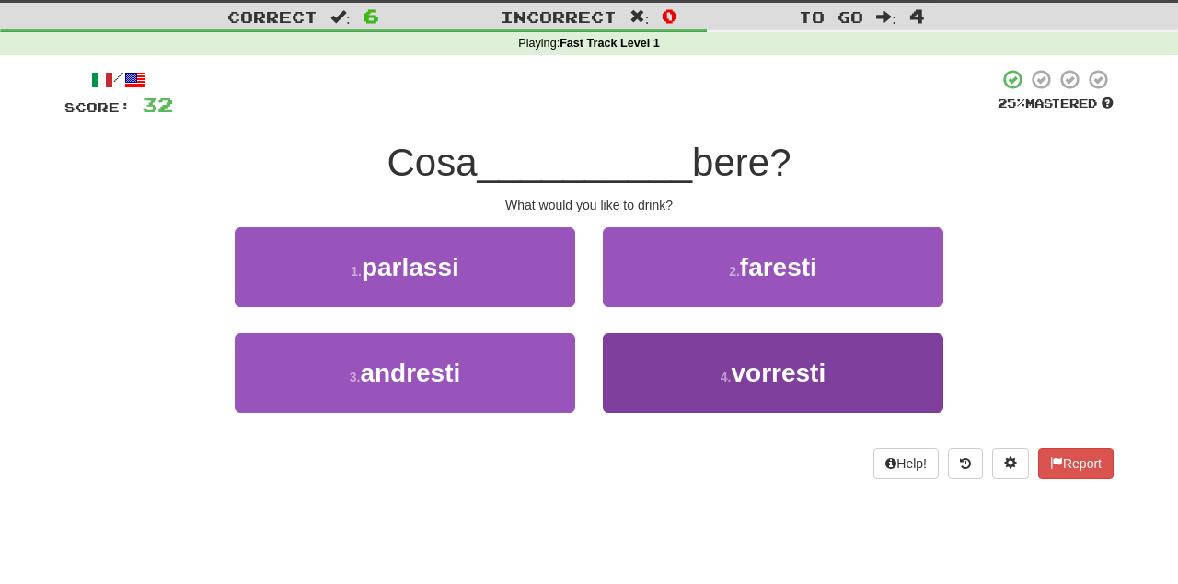
click at [765, 385] on span "vorresti" at bounding box center [778, 373] width 95 height 29
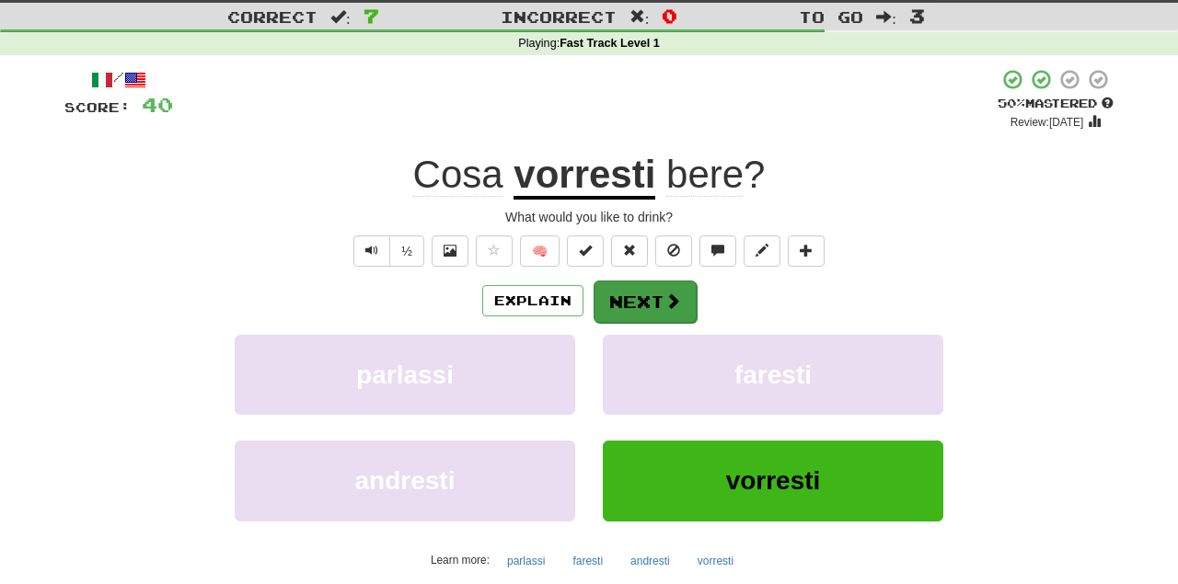
click at [639, 300] on button "Next" at bounding box center [645, 302] width 103 height 42
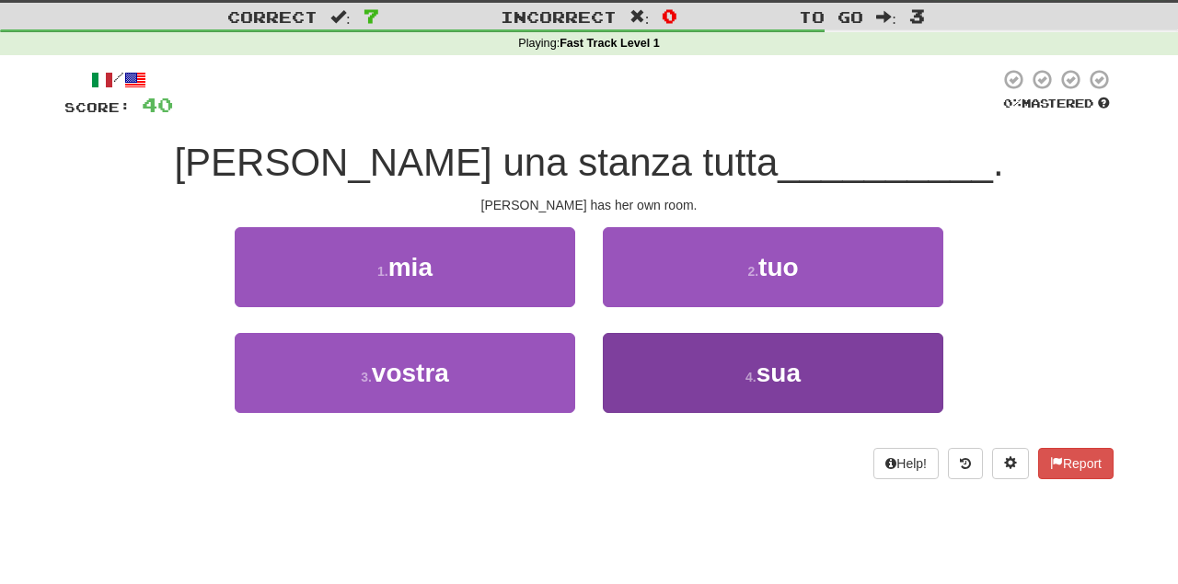
click at [785, 365] on span "sua" at bounding box center [779, 373] width 44 height 29
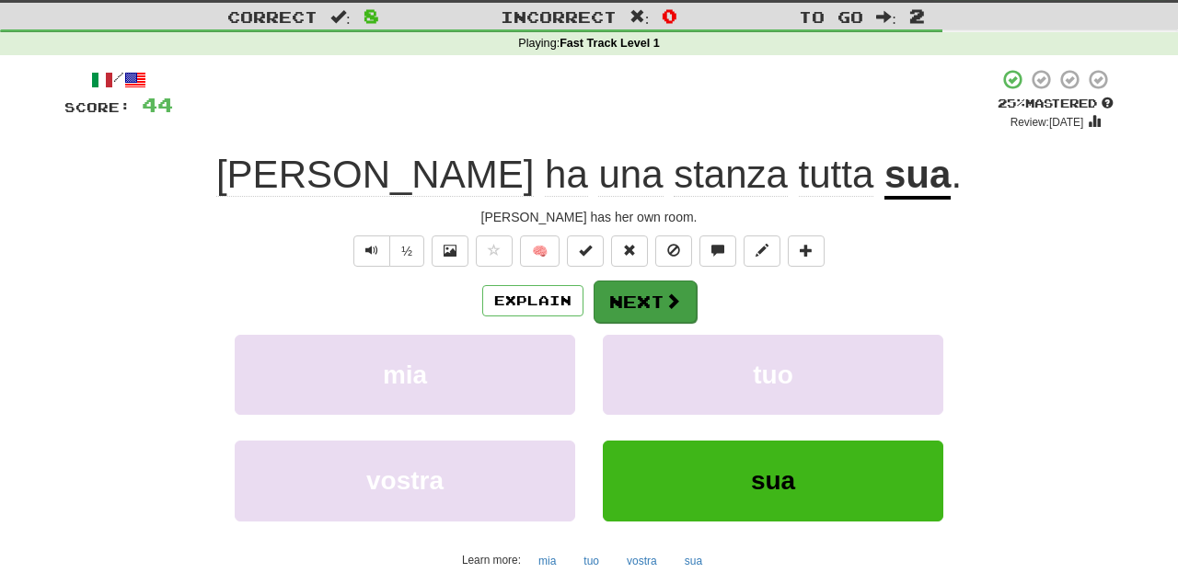
click at [656, 299] on button "Next" at bounding box center [645, 302] width 103 height 42
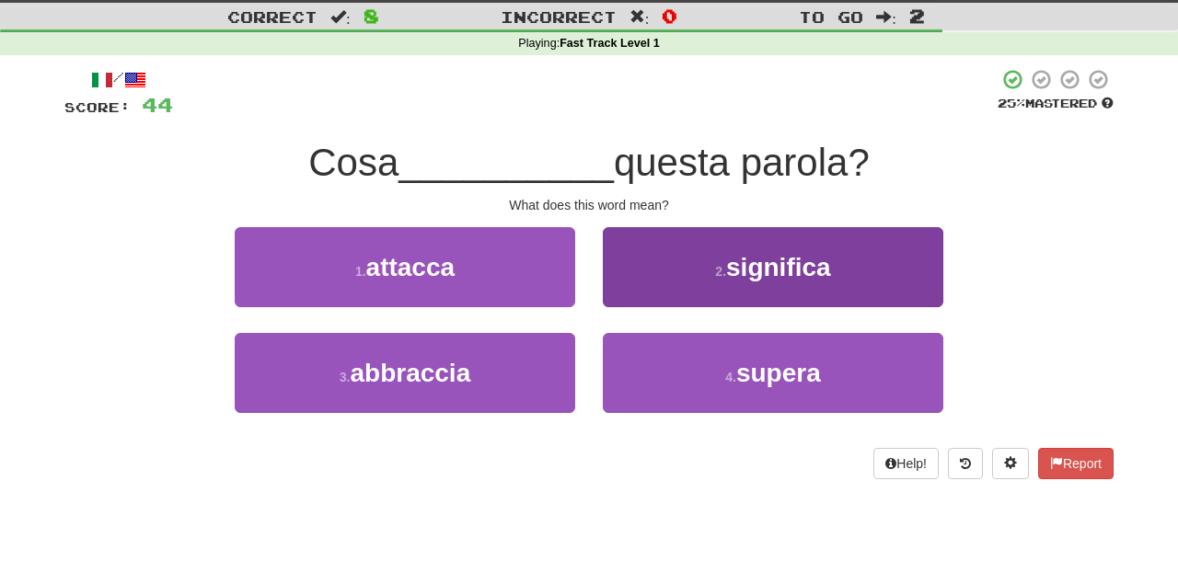
click at [782, 257] on span "significa" at bounding box center [778, 267] width 105 height 29
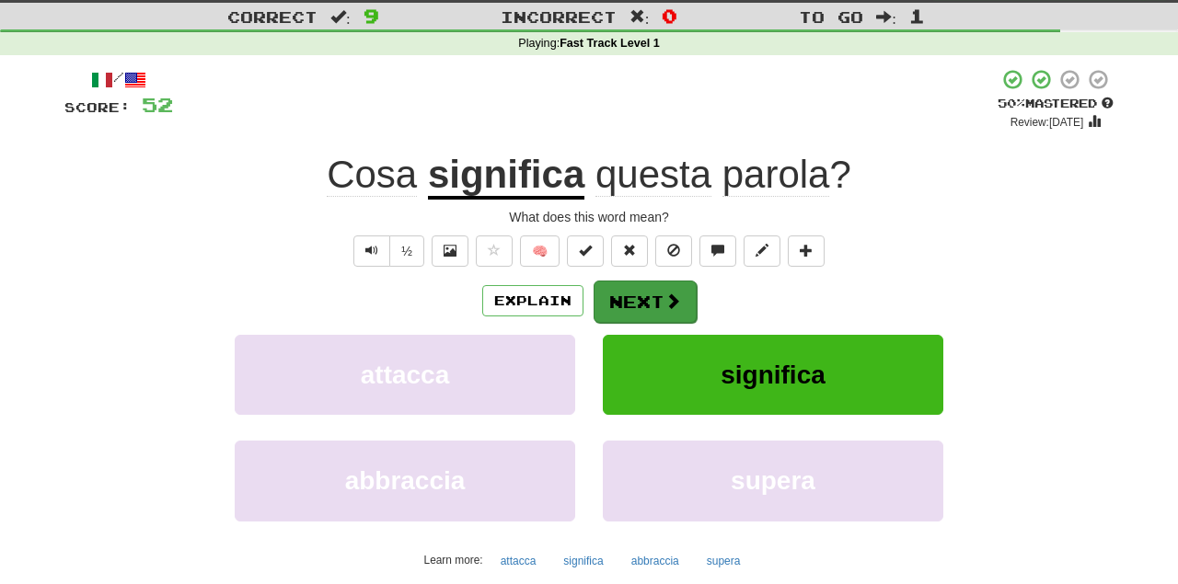
click at [666, 288] on button "Next" at bounding box center [645, 302] width 103 height 42
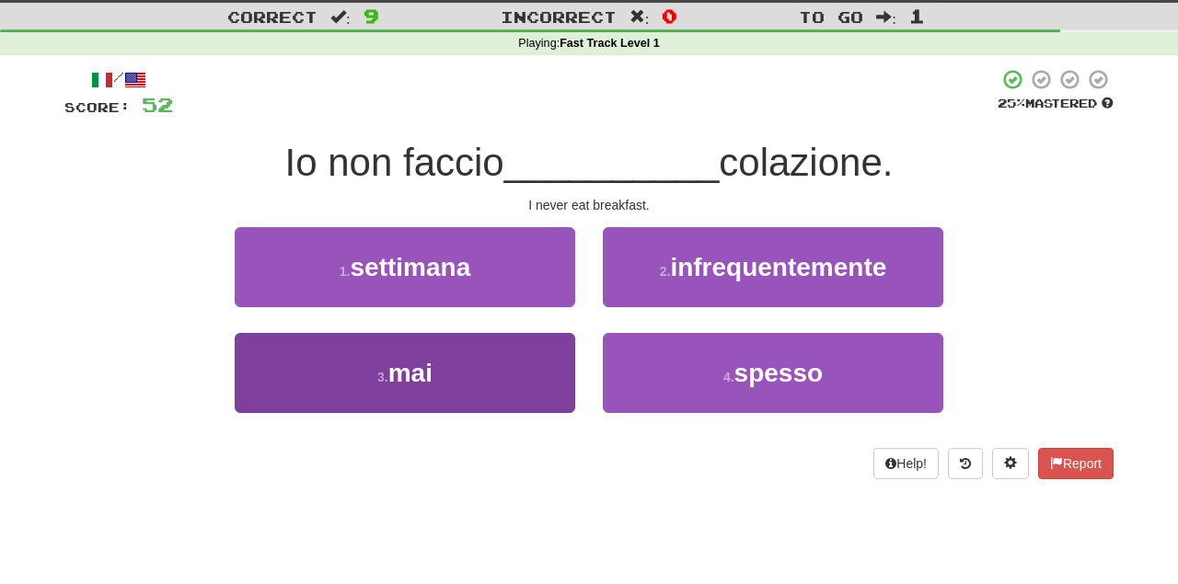
click at [418, 383] on span "mai" at bounding box center [410, 373] width 44 height 29
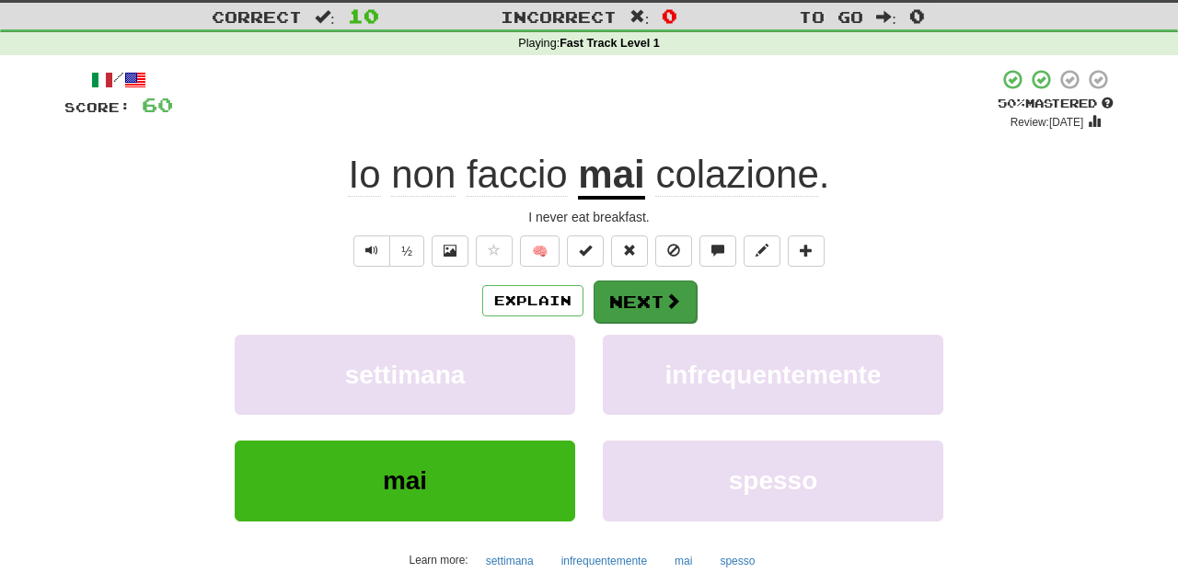
click at [670, 298] on span at bounding box center [673, 301] width 17 height 17
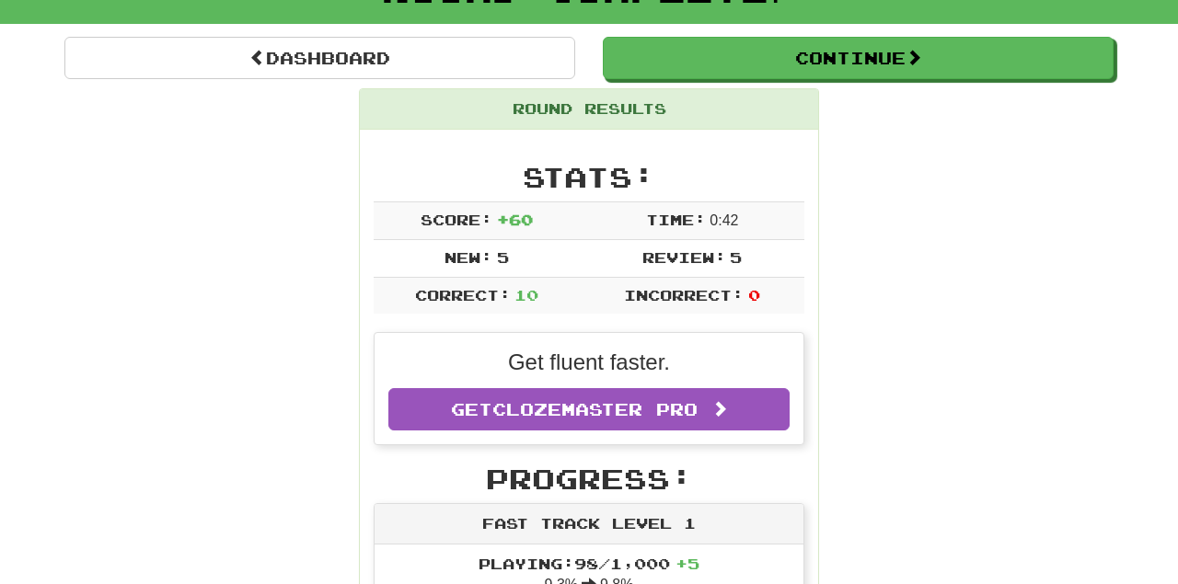
scroll to position [145, 0]
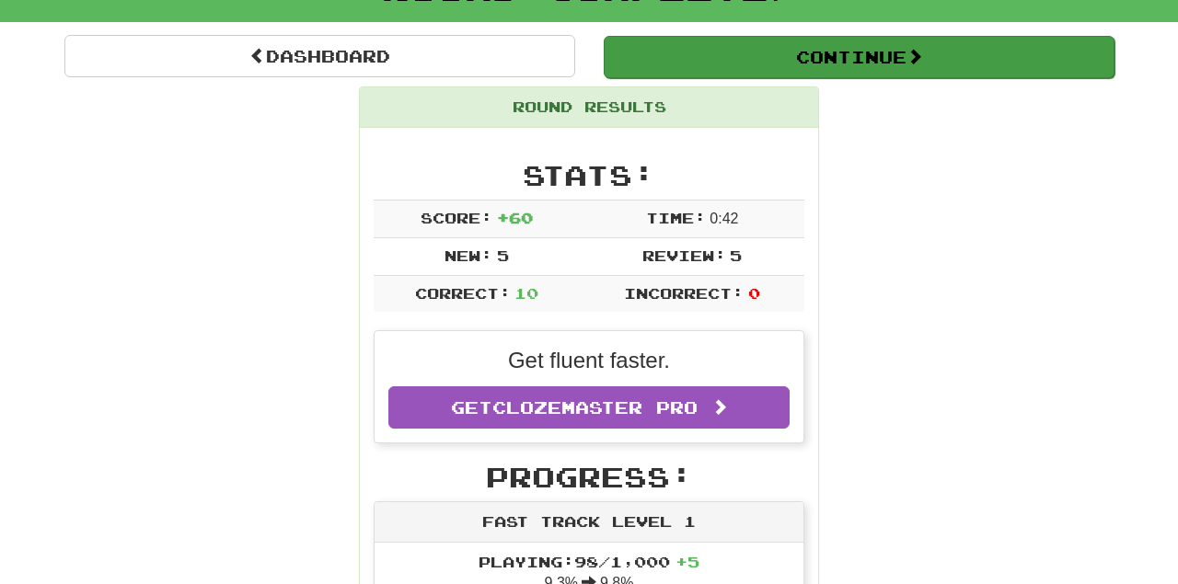
click at [882, 52] on button "Continue" at bounding box center [859, 57] width 511 height 42
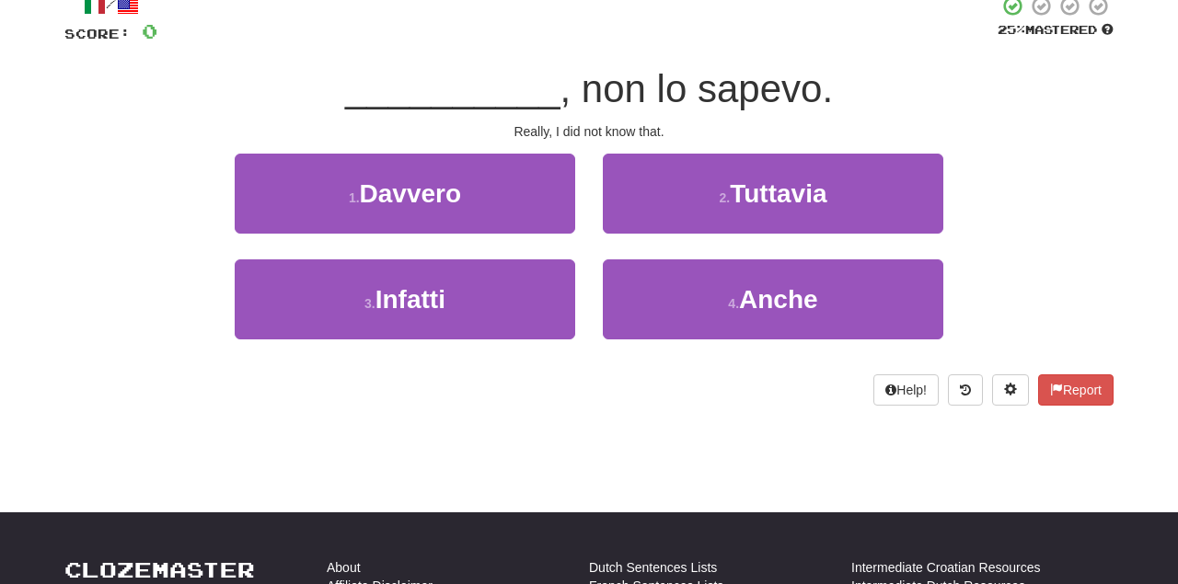
scroll to position [115, 0]
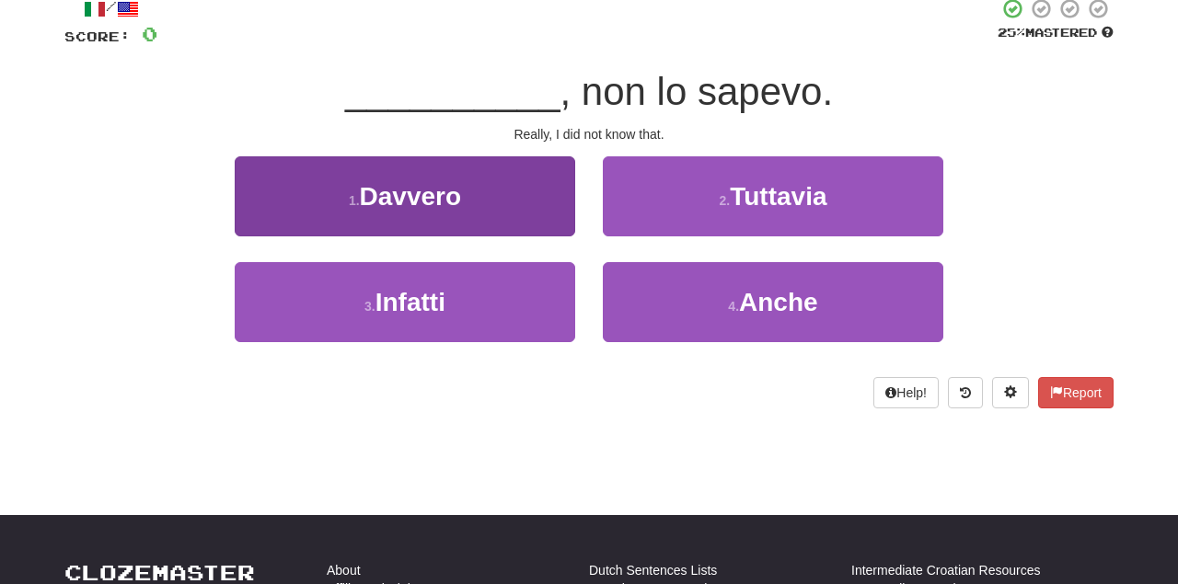
click at [431, 200] on span "Davvero" at bounding box center [411, 196] width 102 height 29
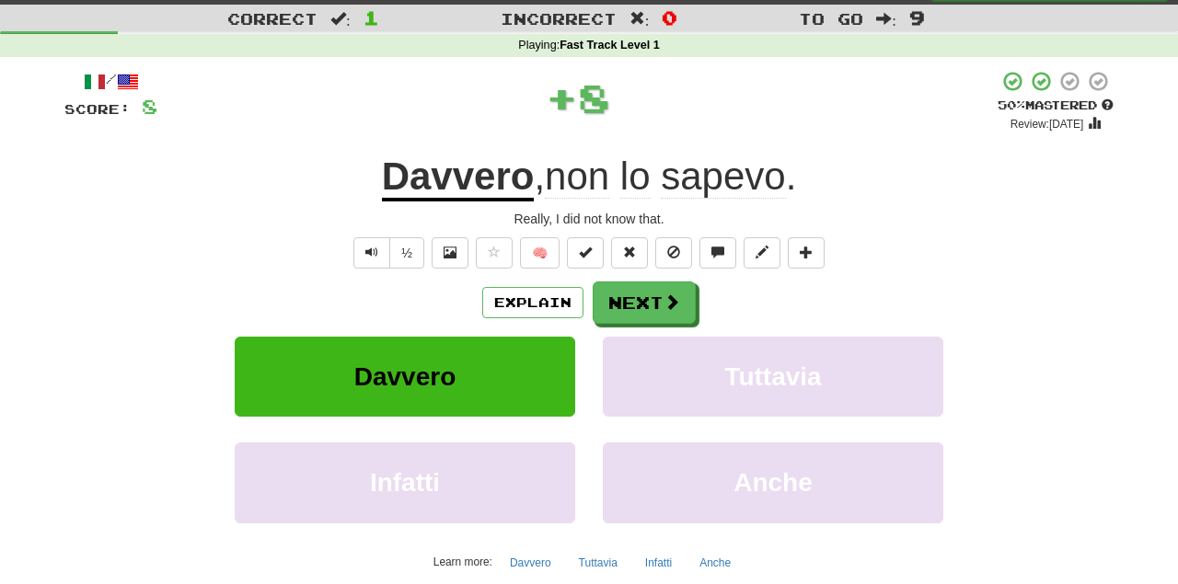
scroll to position [40, 0]
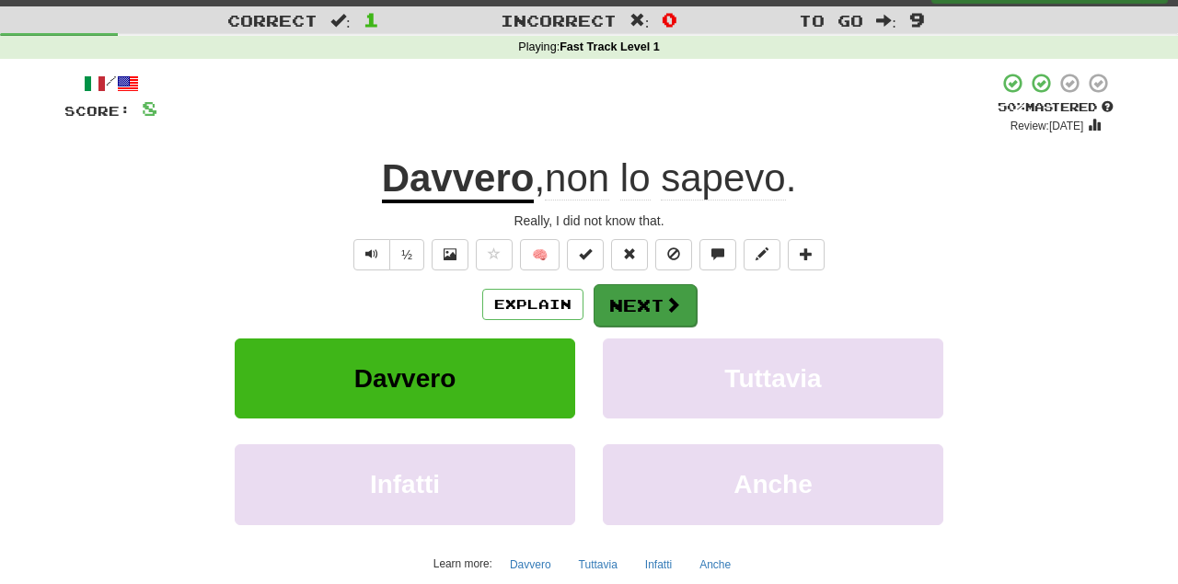
click at [651, 293] on button "Next" at bounding box center [645, 305] width 103 height 42
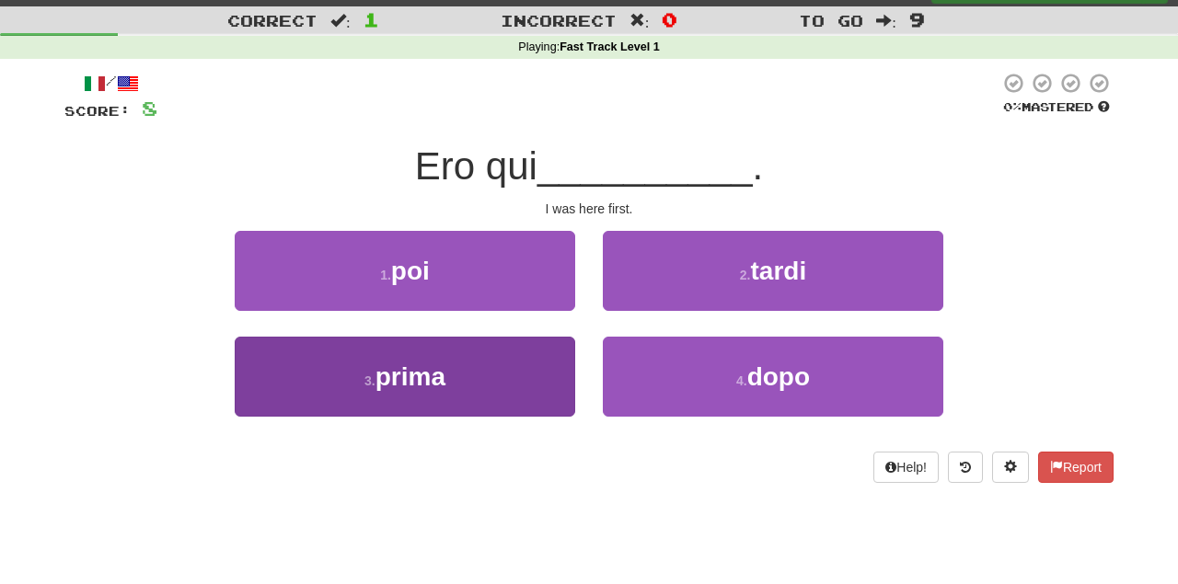
click at [370, 374] on small "3 ." at bounding box center [369, 381] width 11 height 15
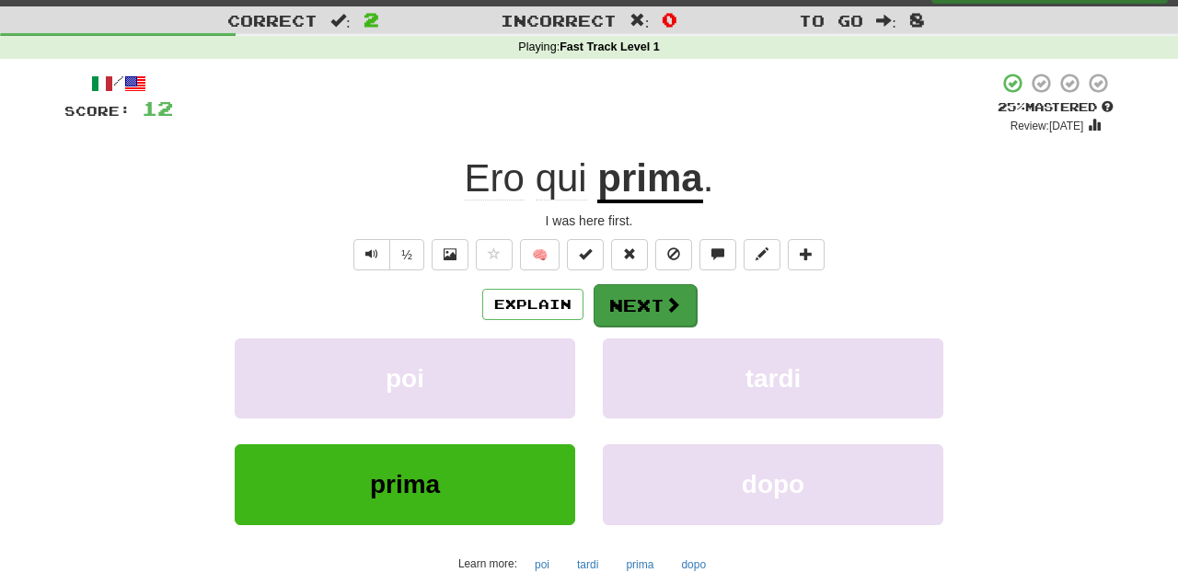
click at [645, 302] on button "Next" at bounding box center [645, 305] width 103 height 42
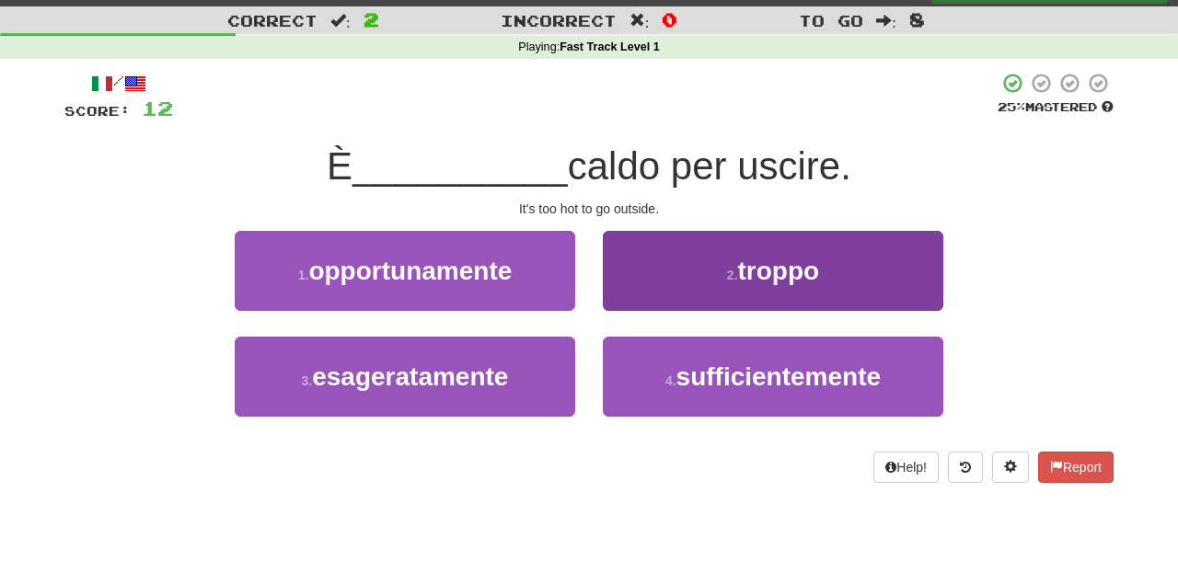
click at [774, 273] on span "troppo" at bounding box center [779, 271] width 82 height 29
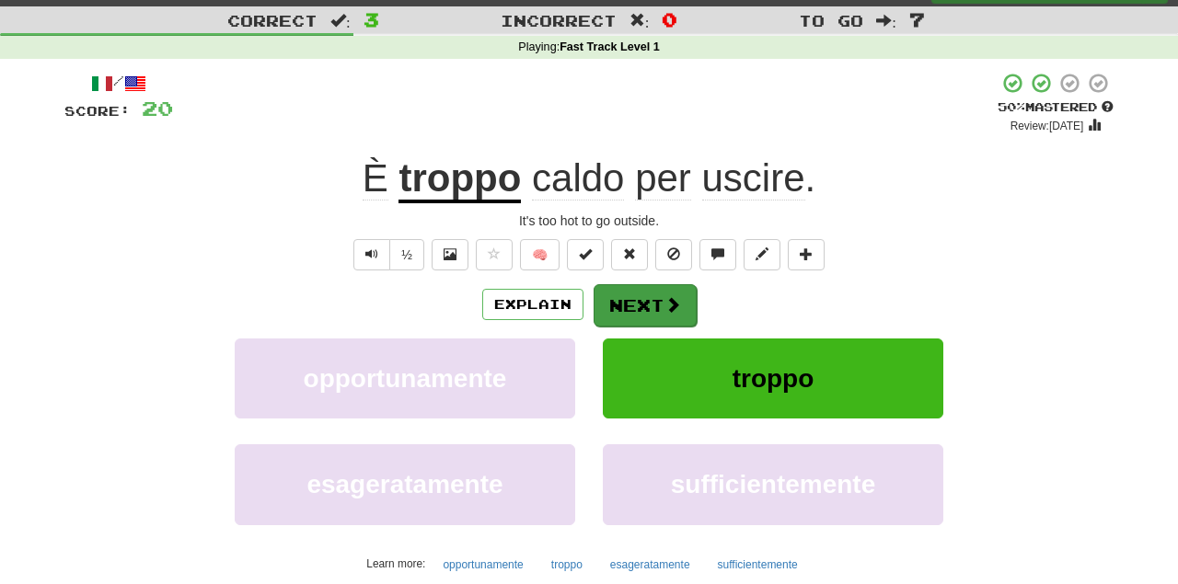
click at [662, 301] on button "Next" at bounding box center [645, 305] width 103 height 42
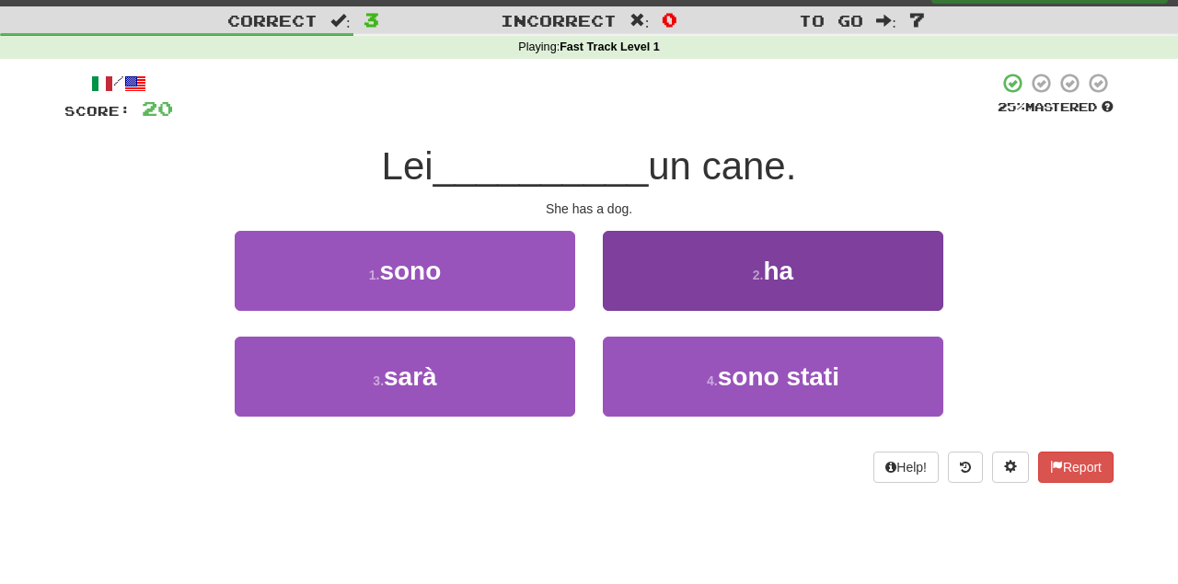
click at [797, 283] on button "2 . ha" at bounding box center [773, 271] width 341 height 80
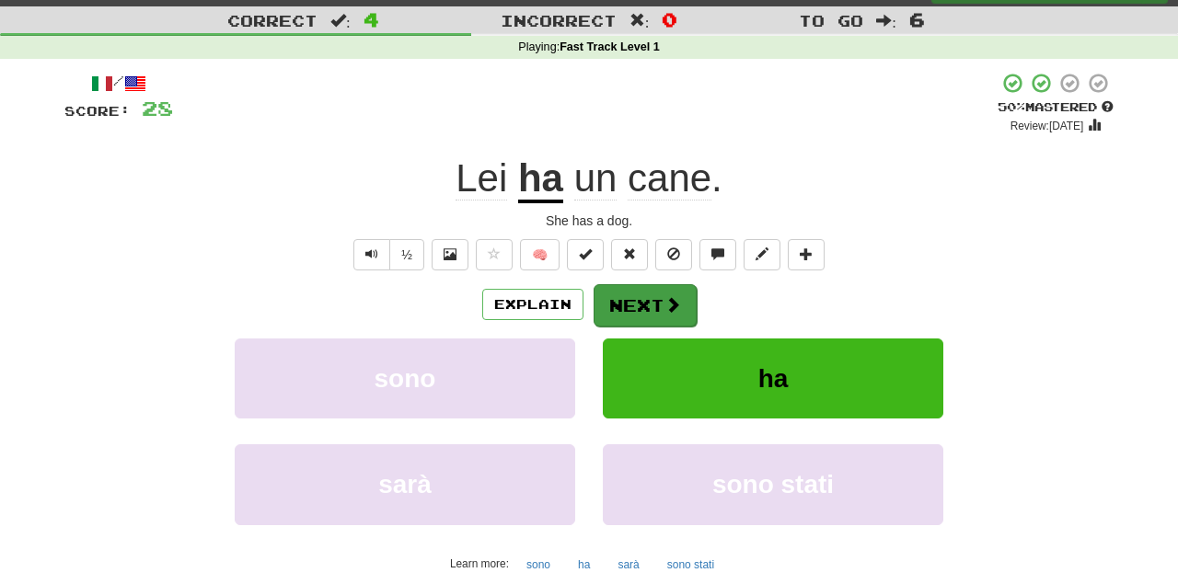
click at [638, 293] on button "Next" at bounding box center [645, 305] width 103 height 42
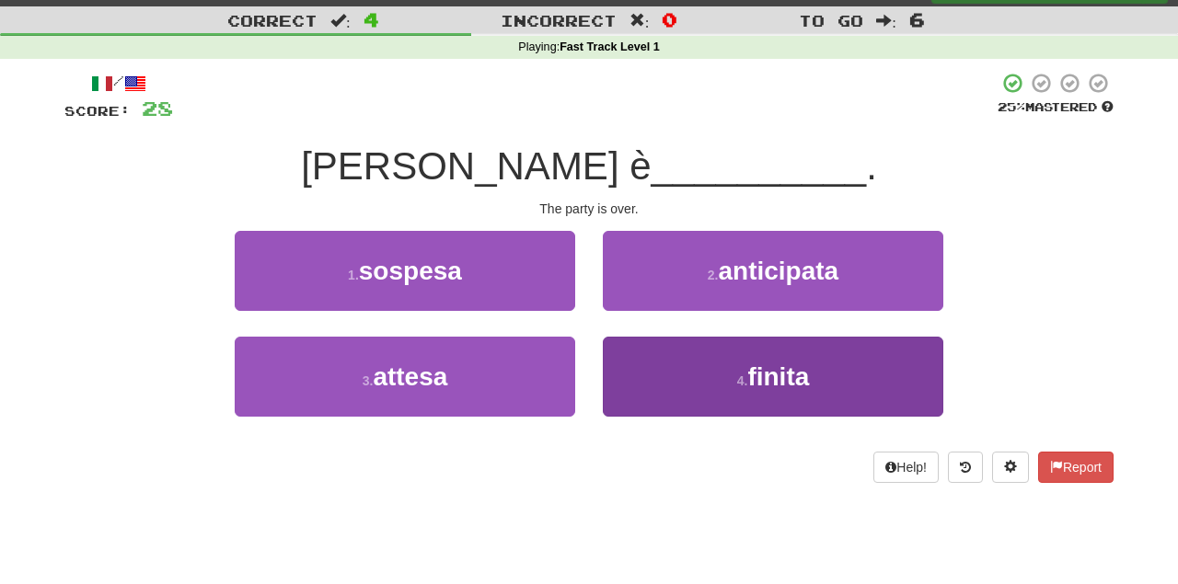
click at [799, 364] on span "finita" at bounding box center [778, 377] width 62 height 29
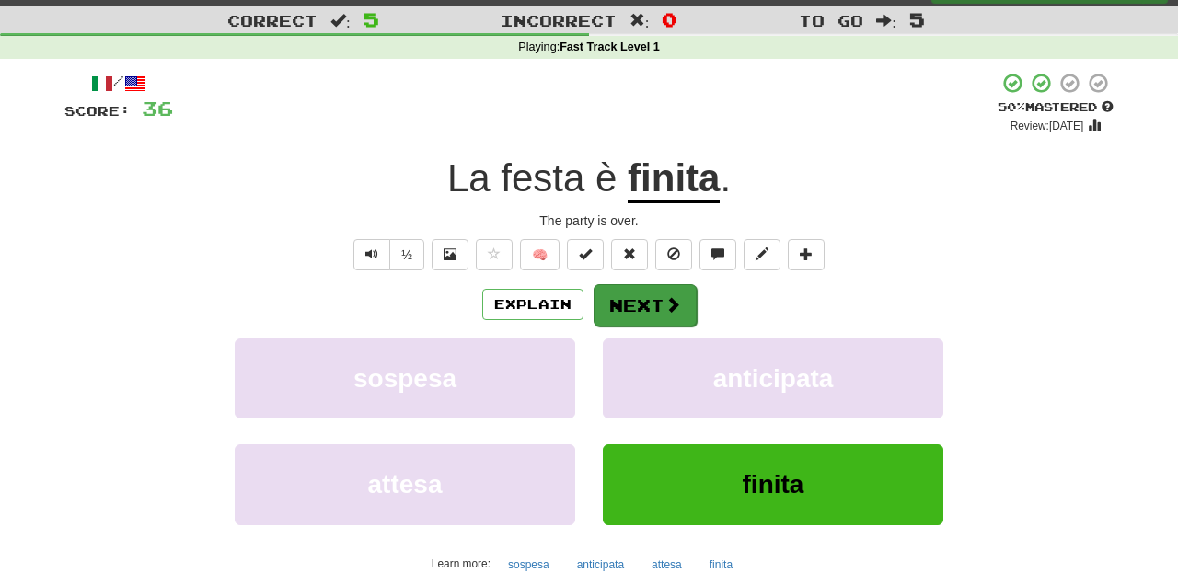
click at [649, 293] on button "Next" at bounding box center [645, 305] width 103 height 42
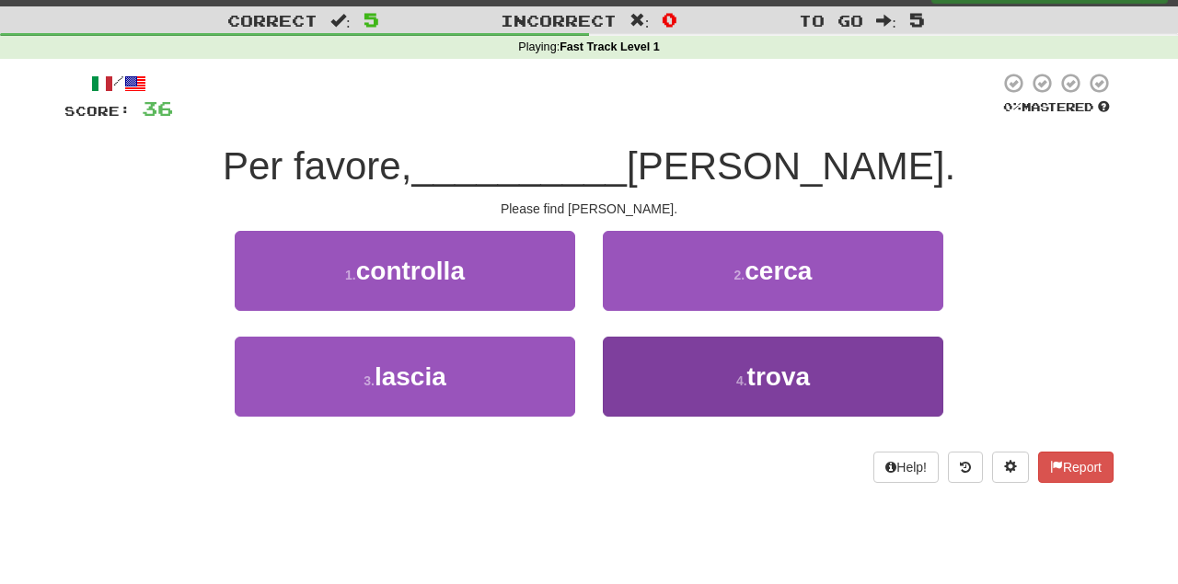
click at [781, 365] on span "trova" at bounding box center [778, 377] width 63 height 29
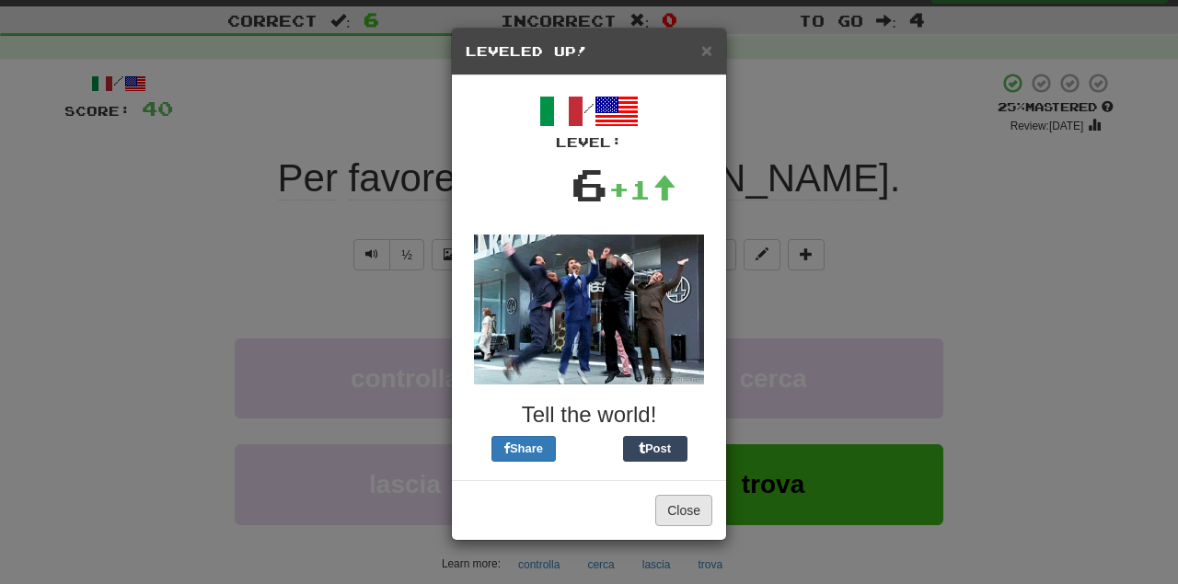
click at [687, 515] on button "Close" at bounding box center [683, 510] width 57 height 31
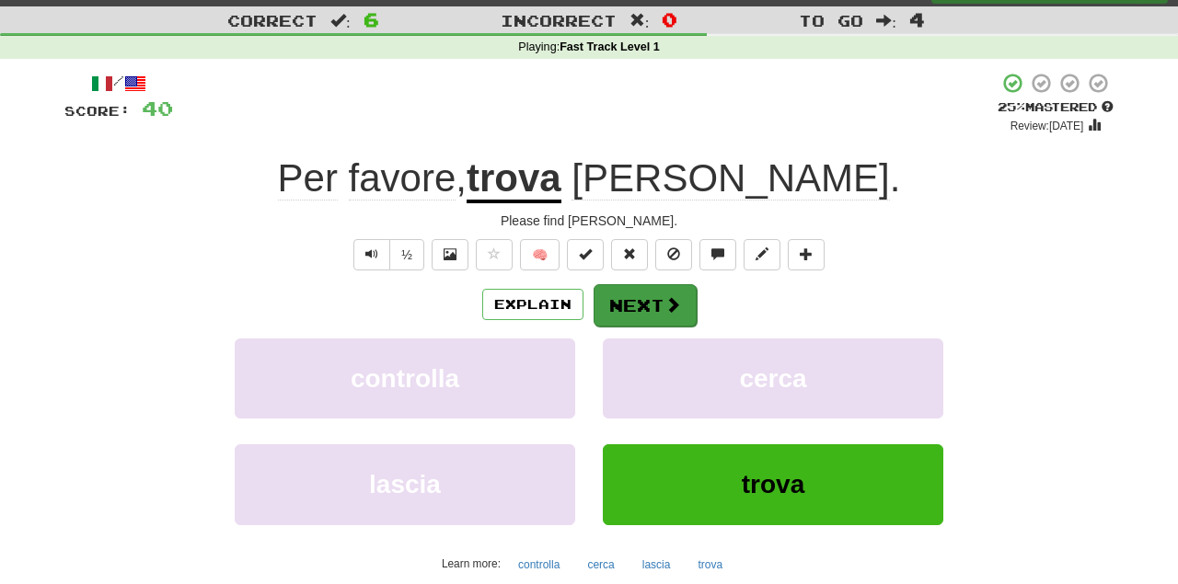
click at [647, 307] on button "Next" at bounding box center [645, 305] width 103 height 42
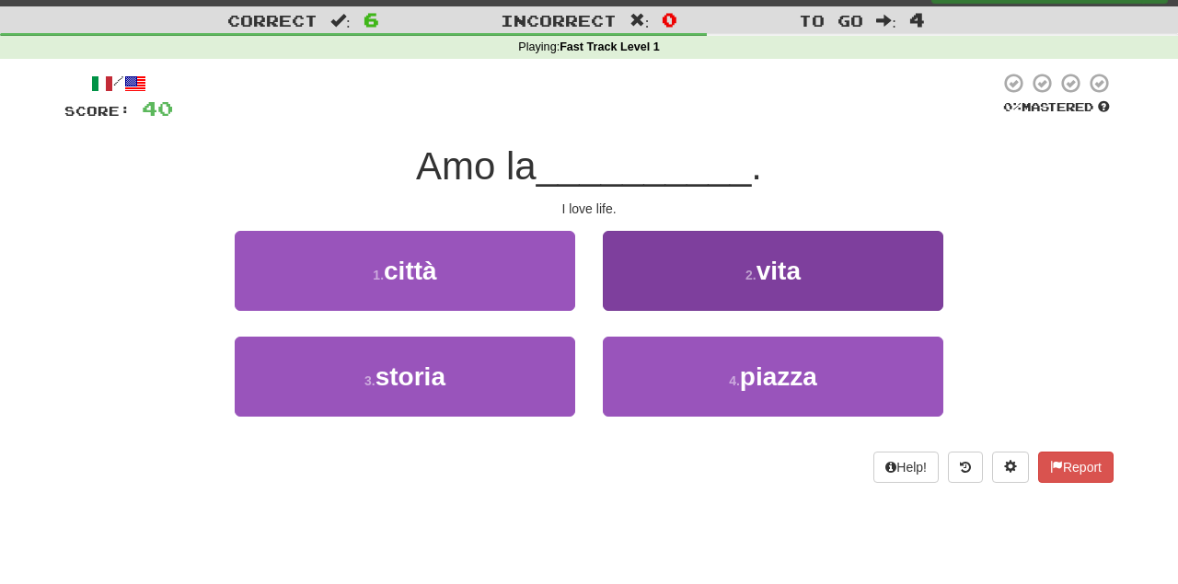
click at [814, 275] on button "2 . vita" at bounding box center [773, 271] width 341 height 80
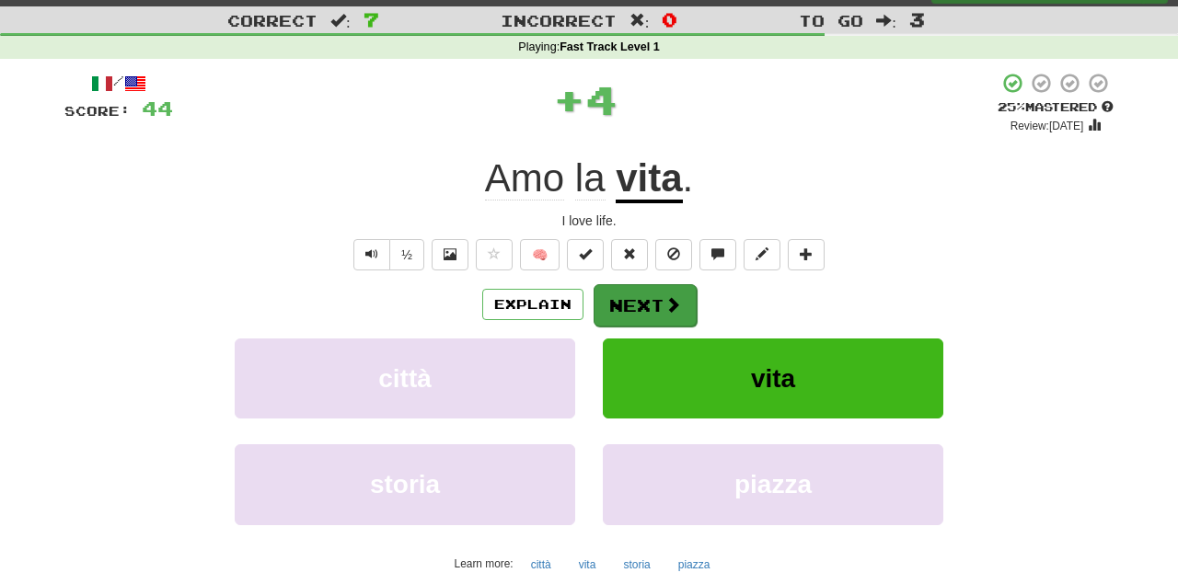
click at [665, 296] on span at bounding box center [673, 304] width 17 height 17
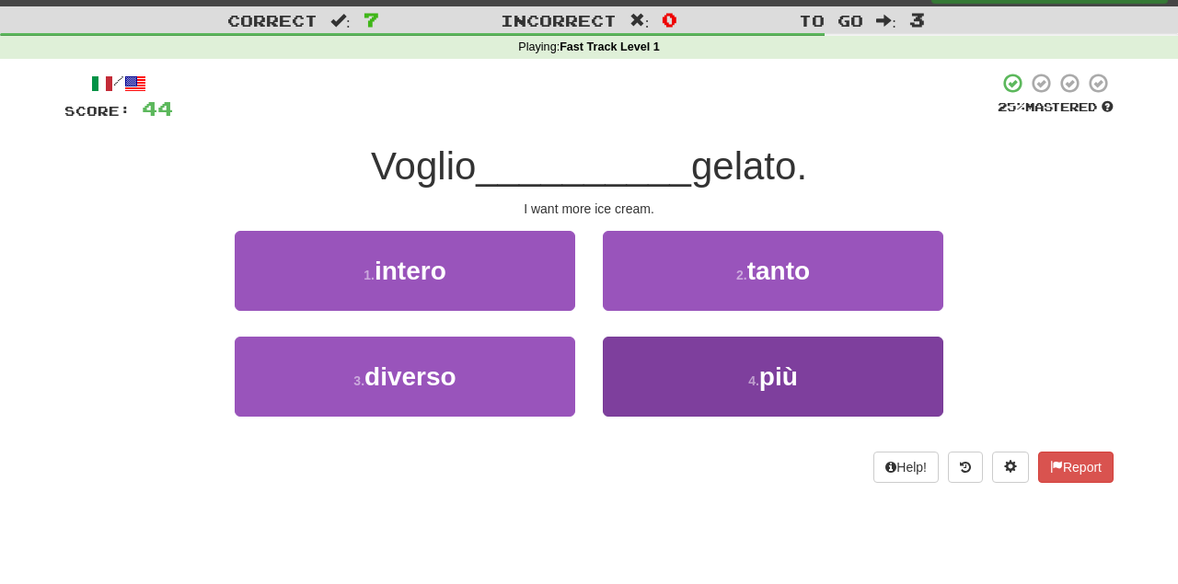
click at [827, 410] on button "4 . più" at bounding box center [773, 377] width 341 height 80
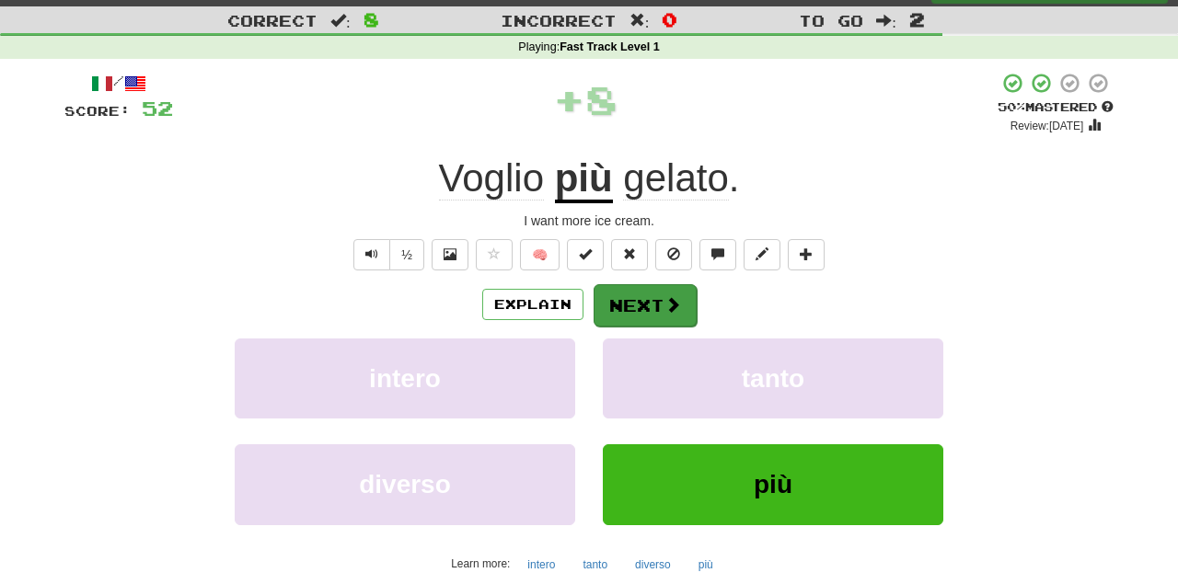
click at [652, 285] on button "Next" at bounding box center [645, 305] width 103 height 42
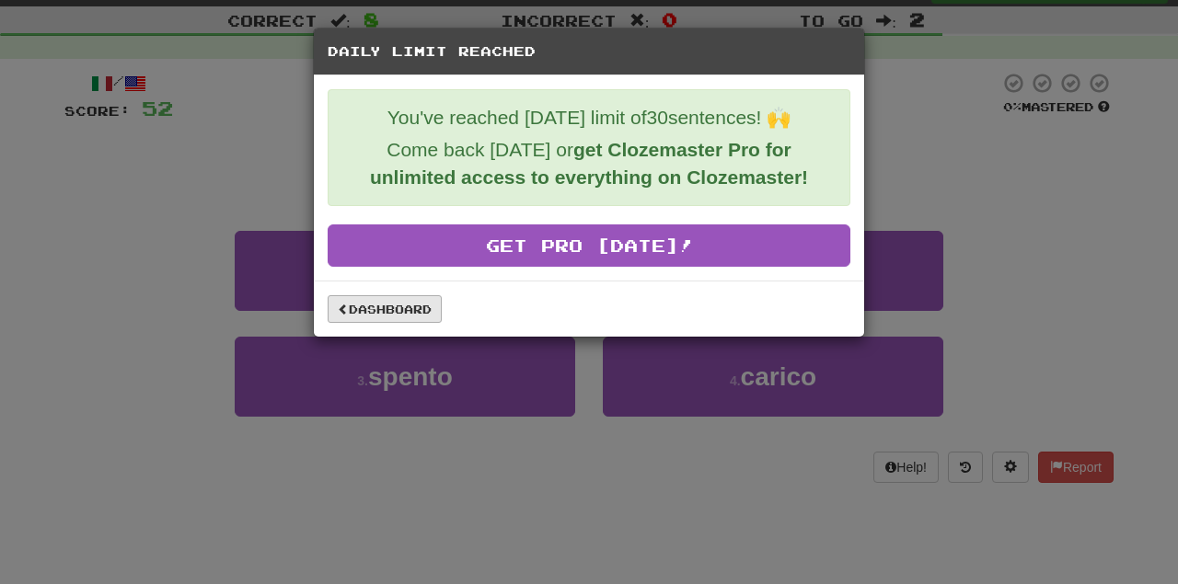
click at [378, 306] on link "Dashboard" at bounding box center [385, 309] width 114 height 28
